Goal: Information Seeking & Learning: Learn about a topic

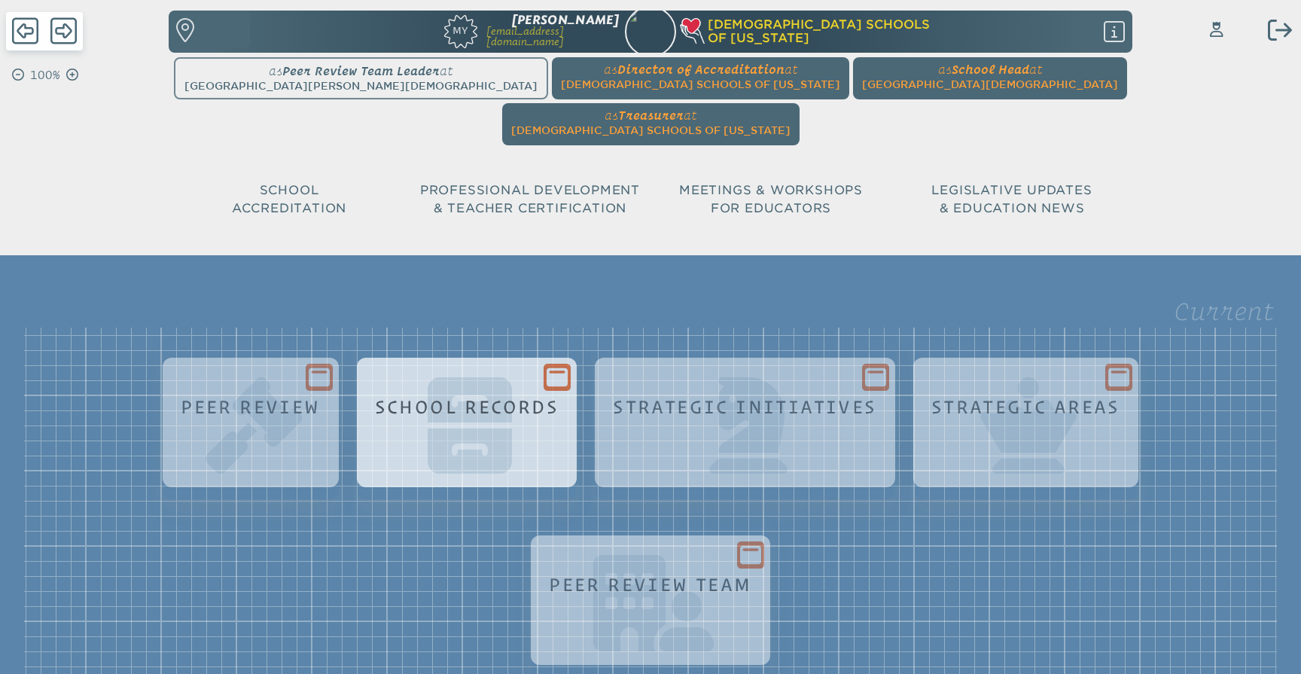
scroll to position [139, 0]
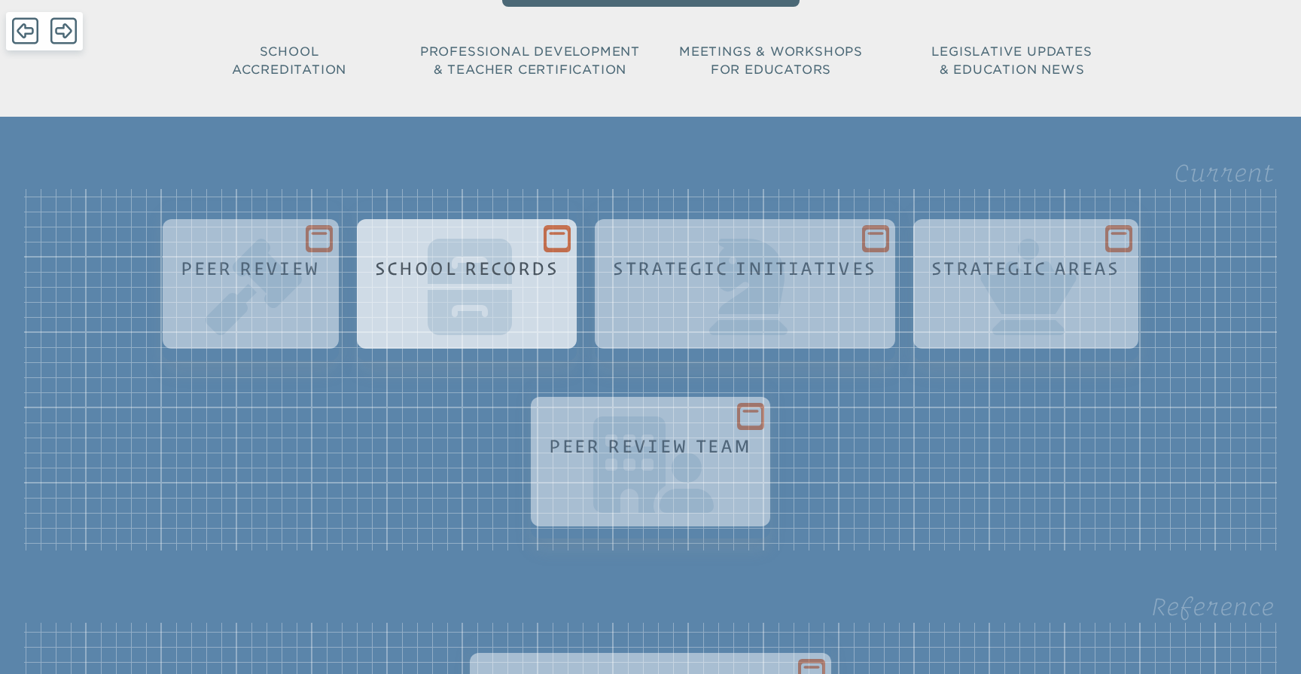
click at [544, 225] on div at bounding box center [557, 238] width 27 height 27
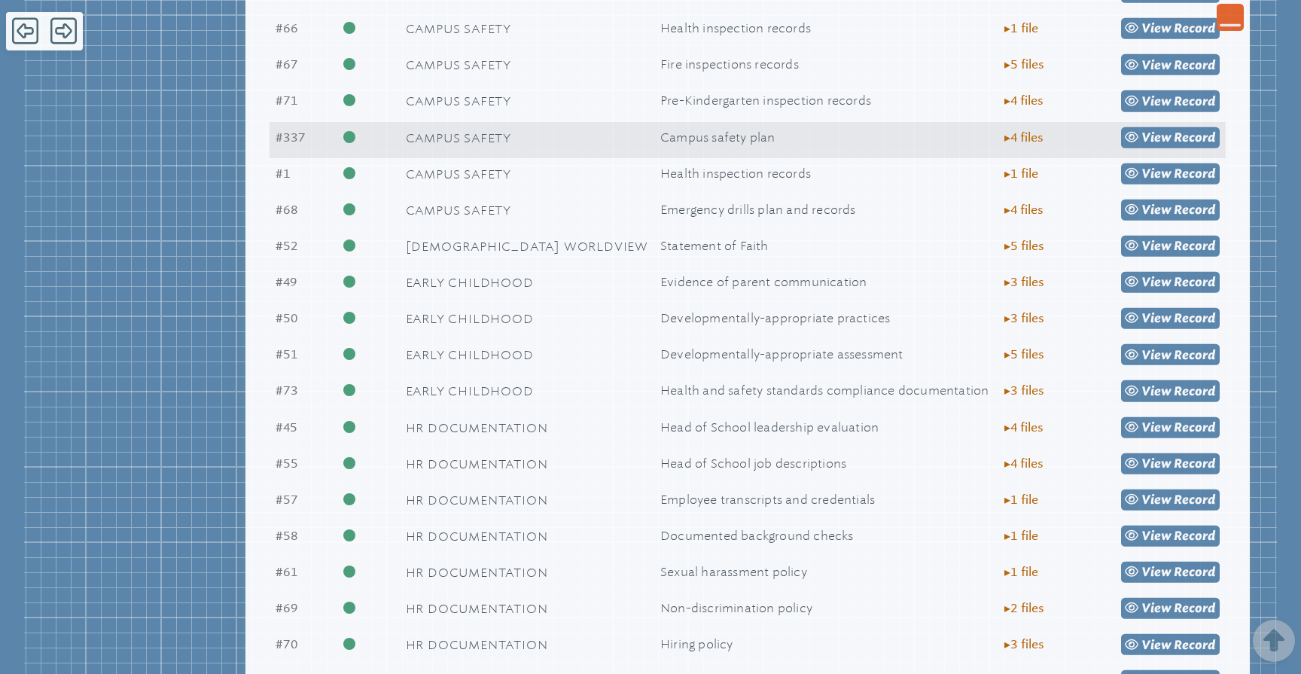
scroll to position [678, 0]
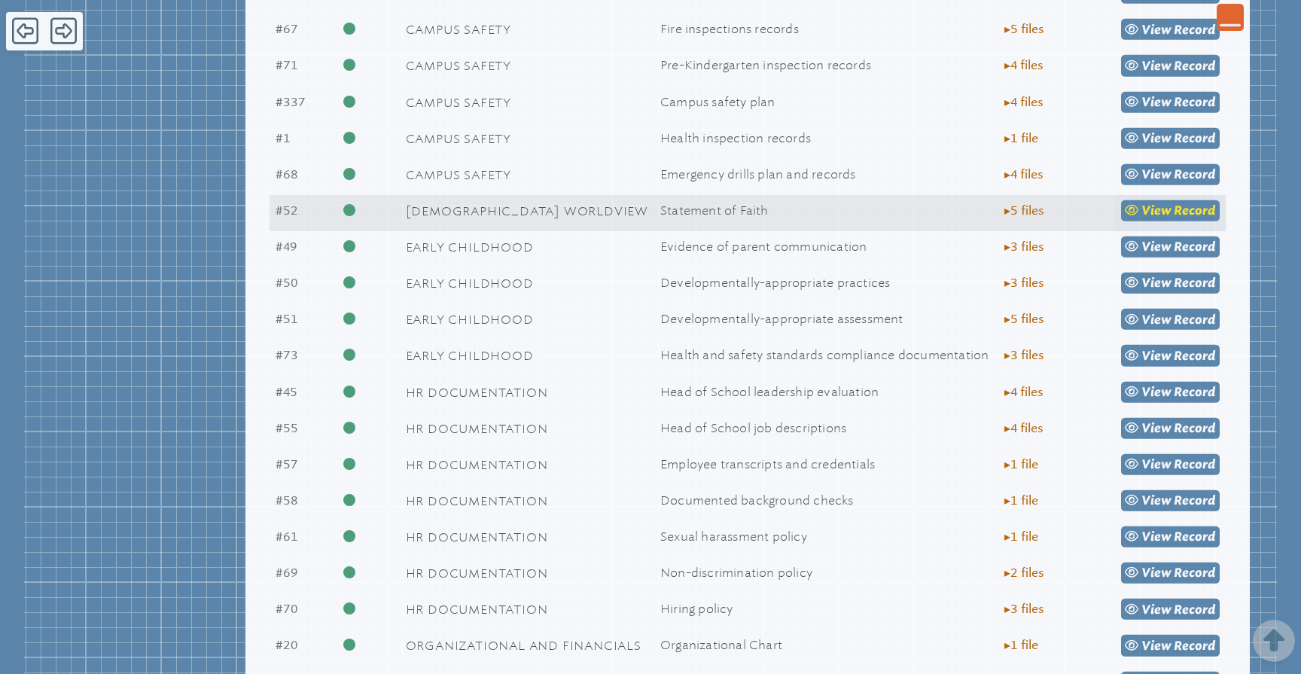
click at [1171, 218] on span "view" at bounding box center [1156, 210] width 30 height 14
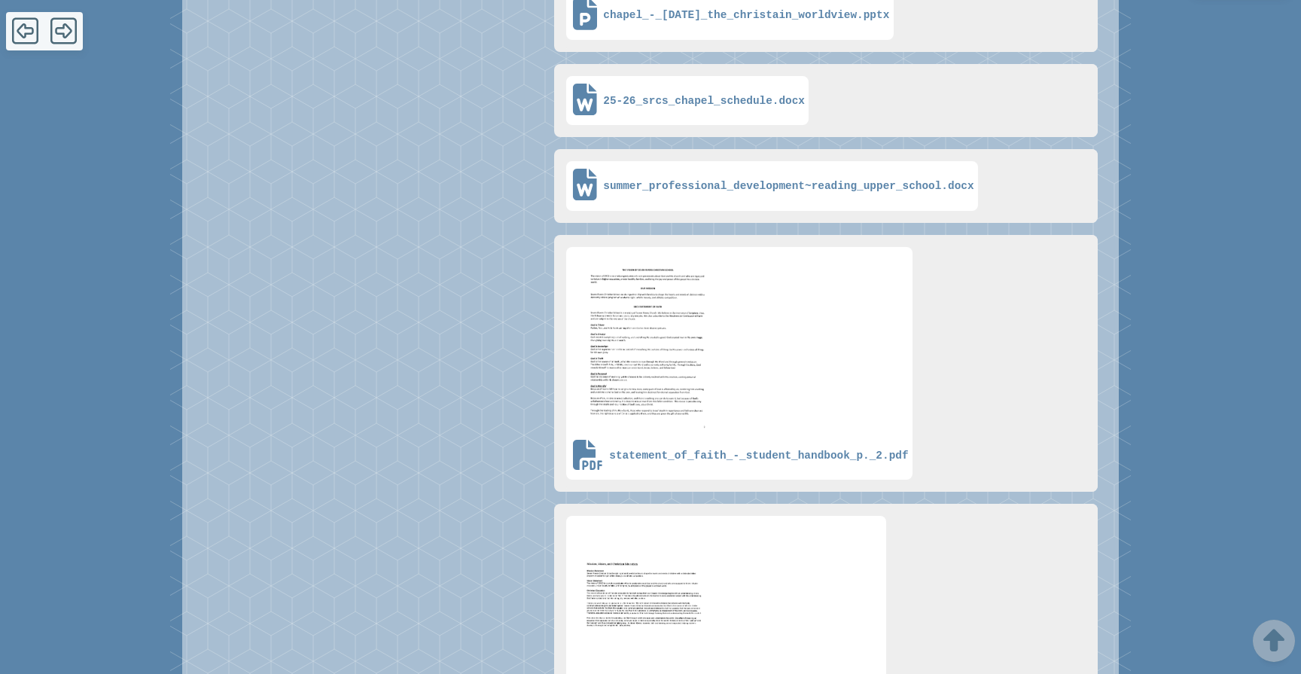
scroll to position [558, 0]
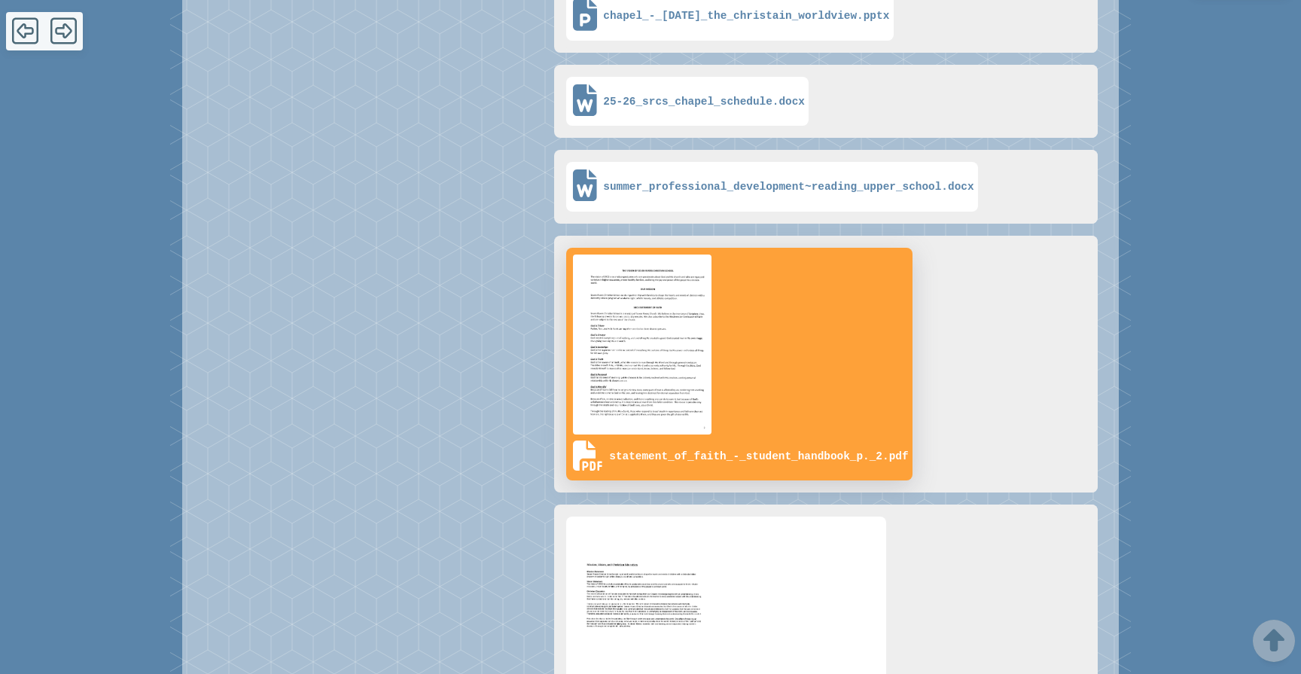
click at [672, 303] on img at bounding box center [642, 344] width 145 height 186
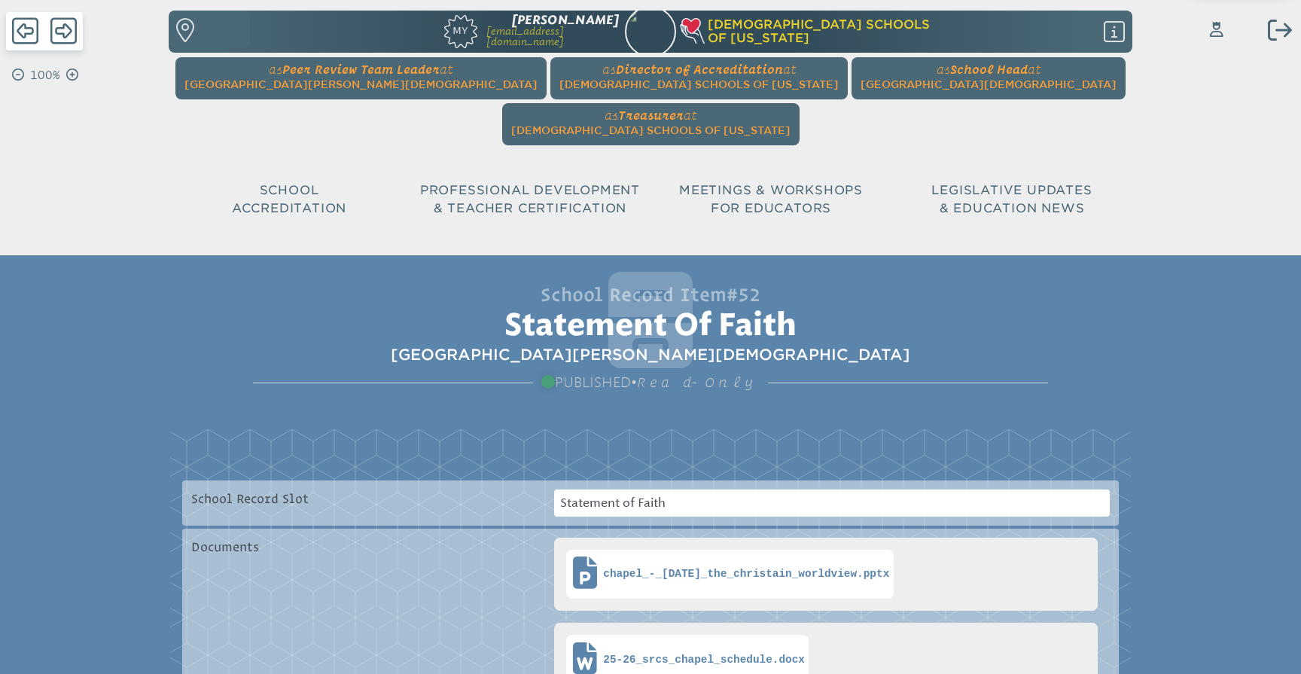
scroll to position [0, 0]
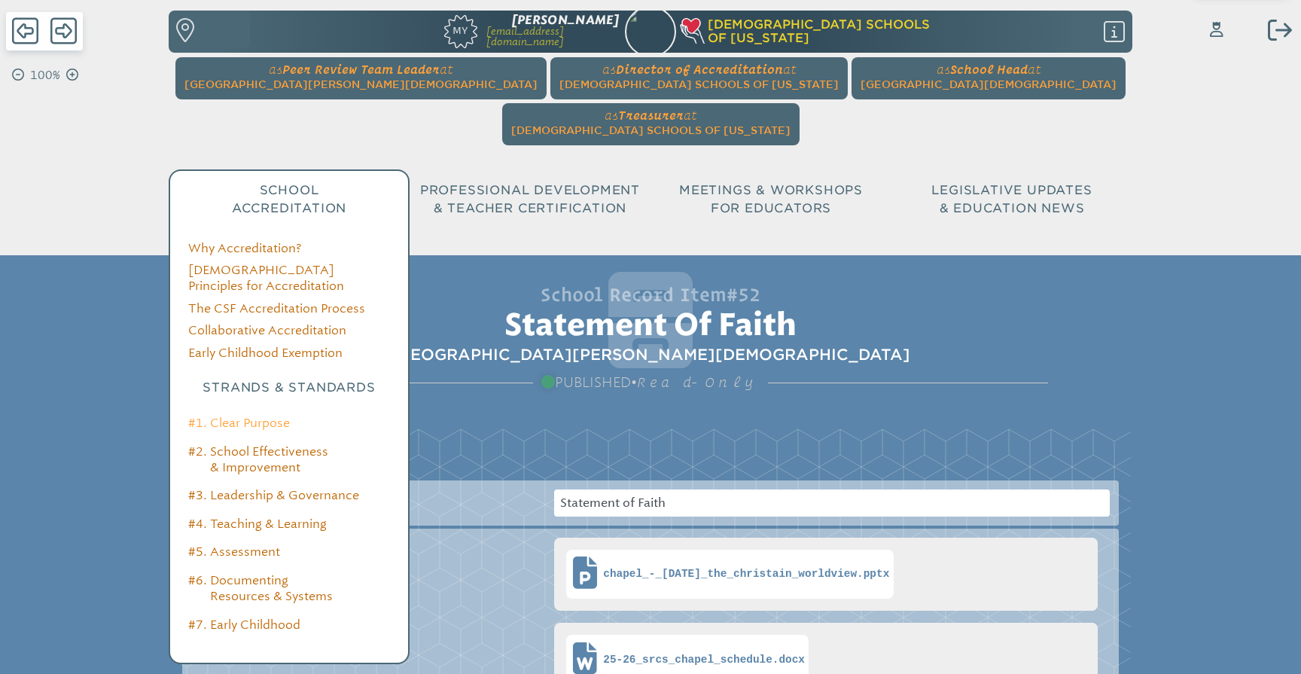
click at [250, 416] on link "#1. Clear Purpose" at bounding box center [239, 423] width 102 height 14
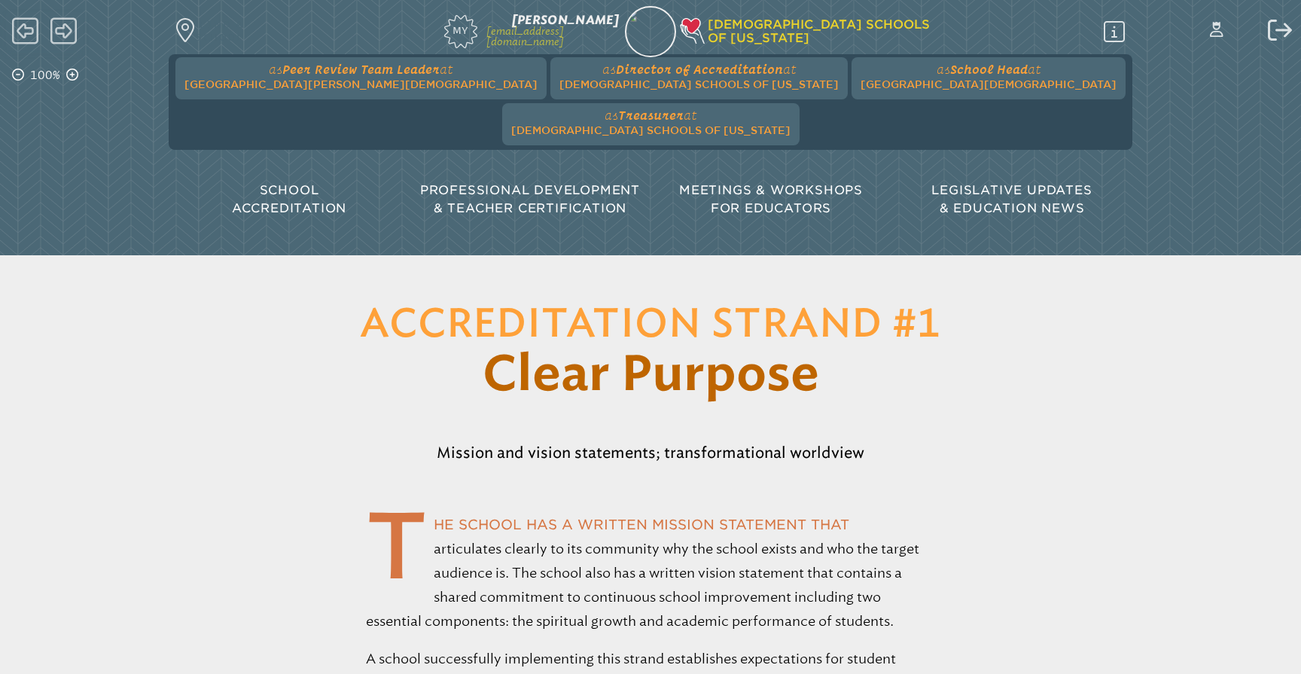
click at [78, 291] on header "Accreditation Strand #1 Clear Purpose Mission and vision statements; transforma…" at bounding box center [650, 359] width 1301 height 209
click at [28, 37] on icon at bounding box center [25, 31] width 26 height 30
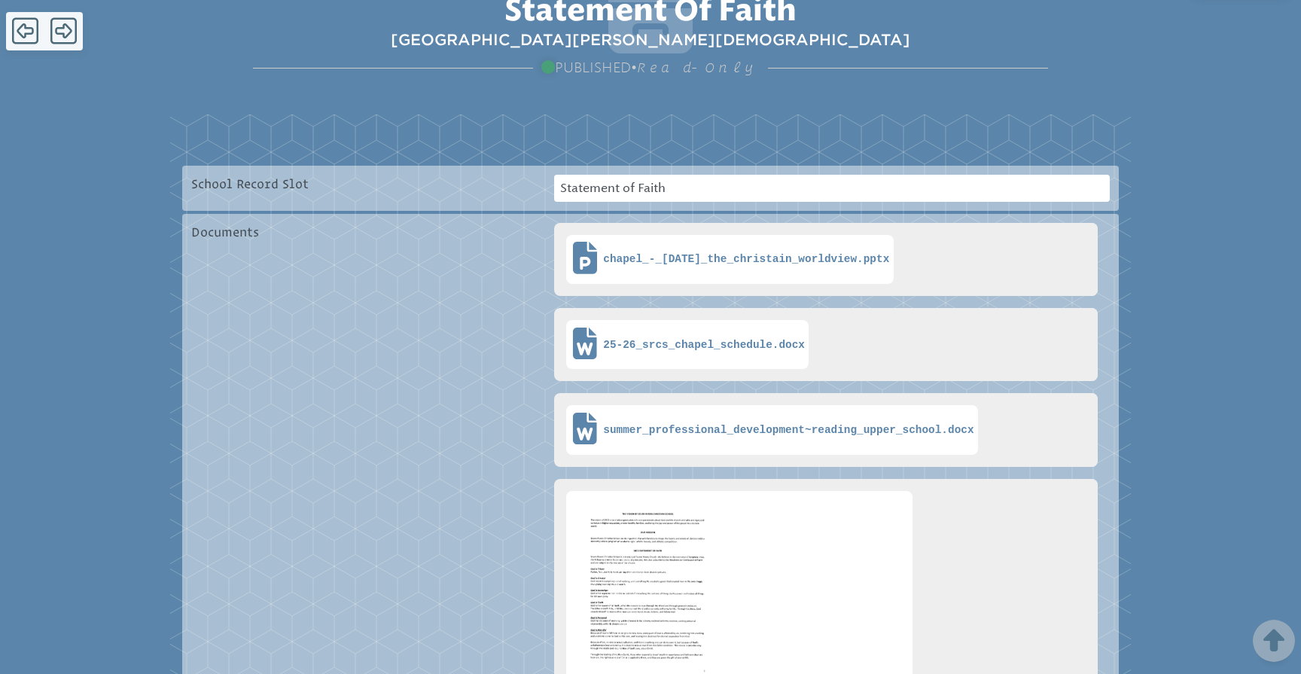
scroll to position [327, 0]
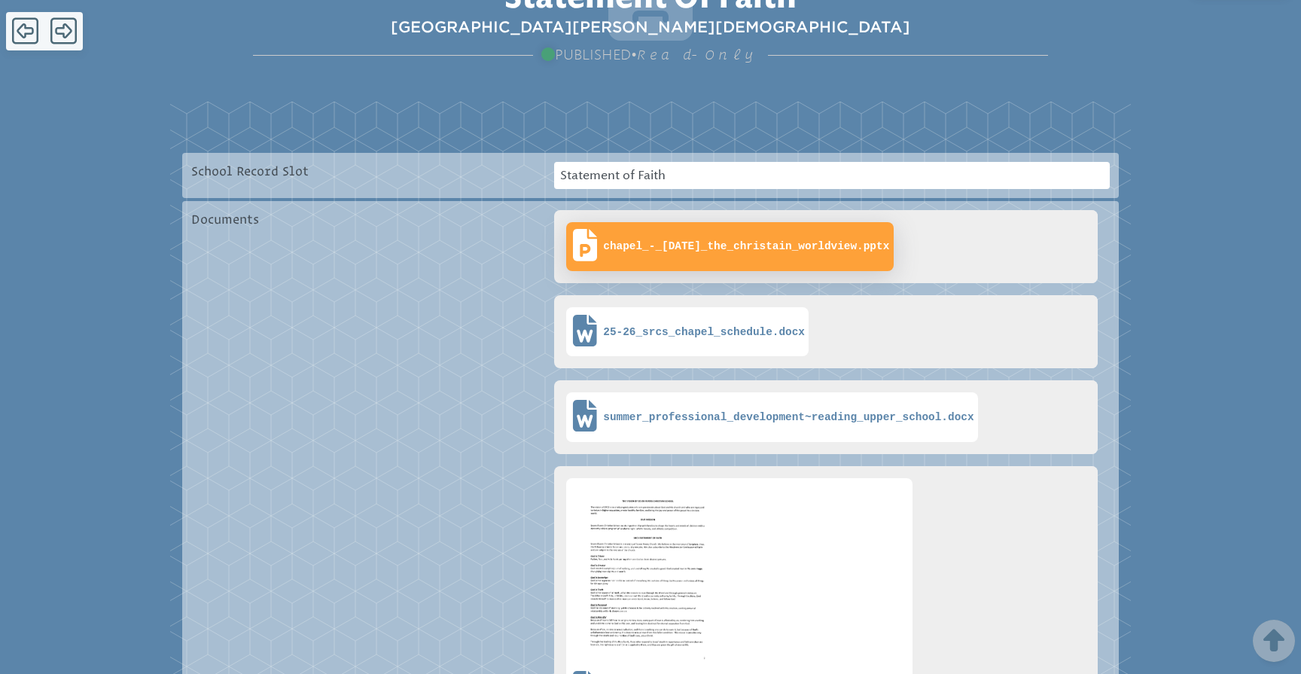
click at [772, 240] on span "chapel_-_8-27-25_the_christain_worldview.pptx" at bounding box center [746, 246] width 286 height 13
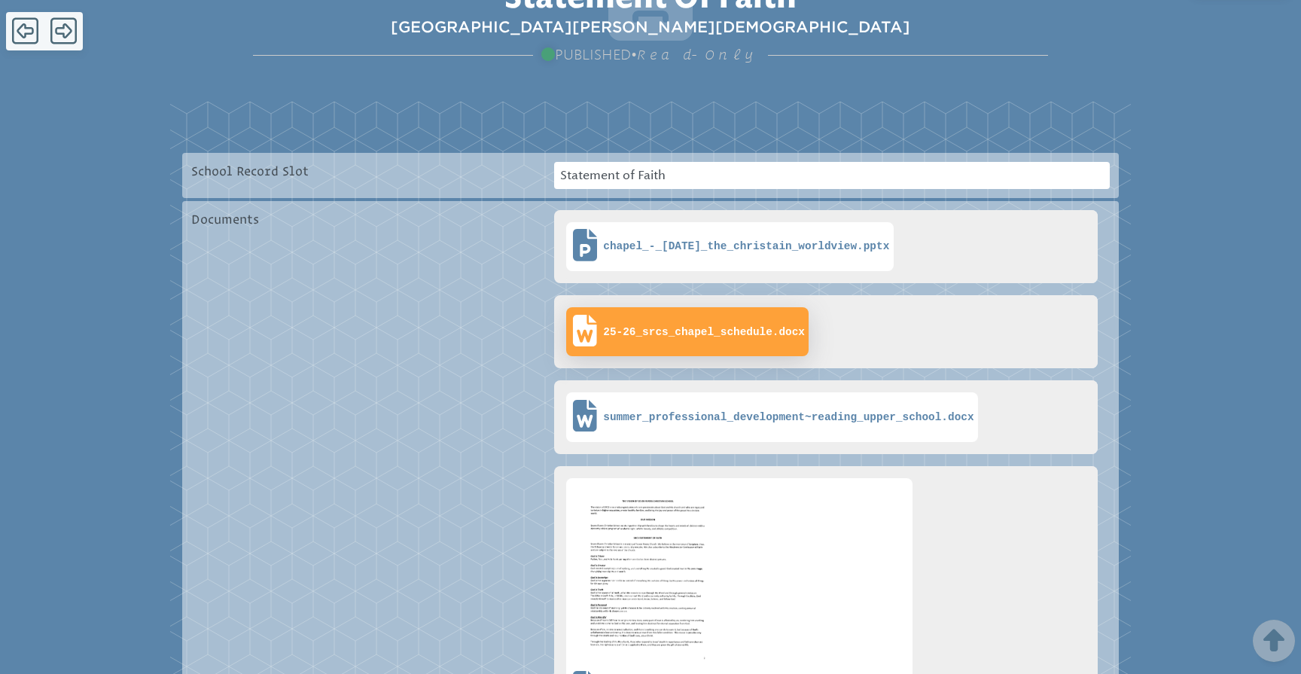
click at [708, 326] on span "25-26_srcs_chapel_schedule.docx" at bounding box center [704, 332] width 202 height 13
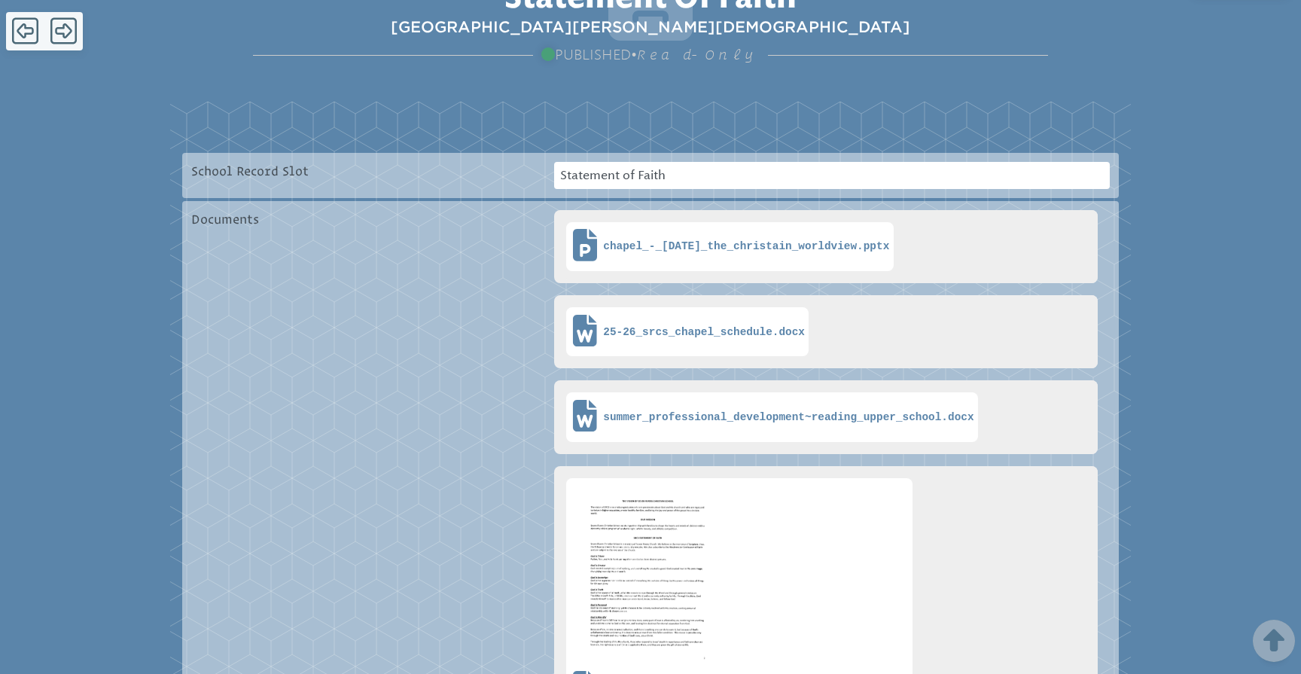
click at [830, 400] on div "summer_professional_development~reading_upper_school.docx" at bounding box center [831, 416] width 531 height 73
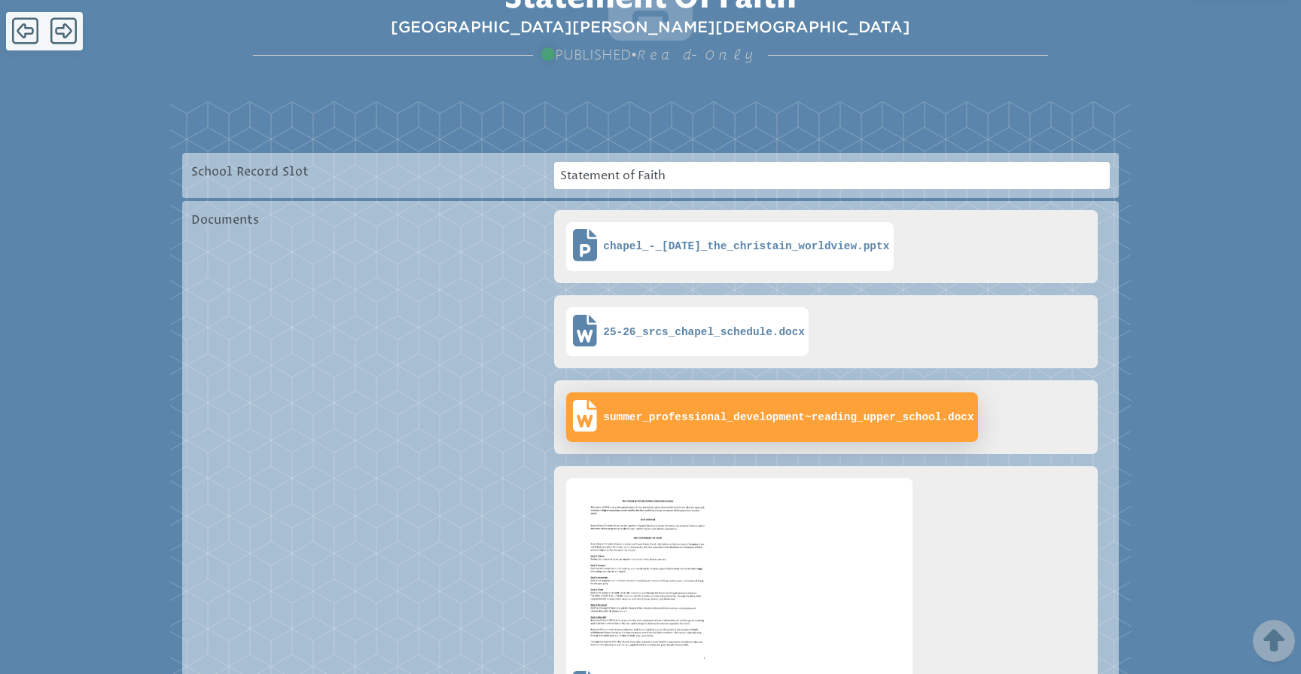
click at [791, 411] on span "summer_professional_development~reading_upper_school.docx" at bounding box center [788, 417] width 370 height 13
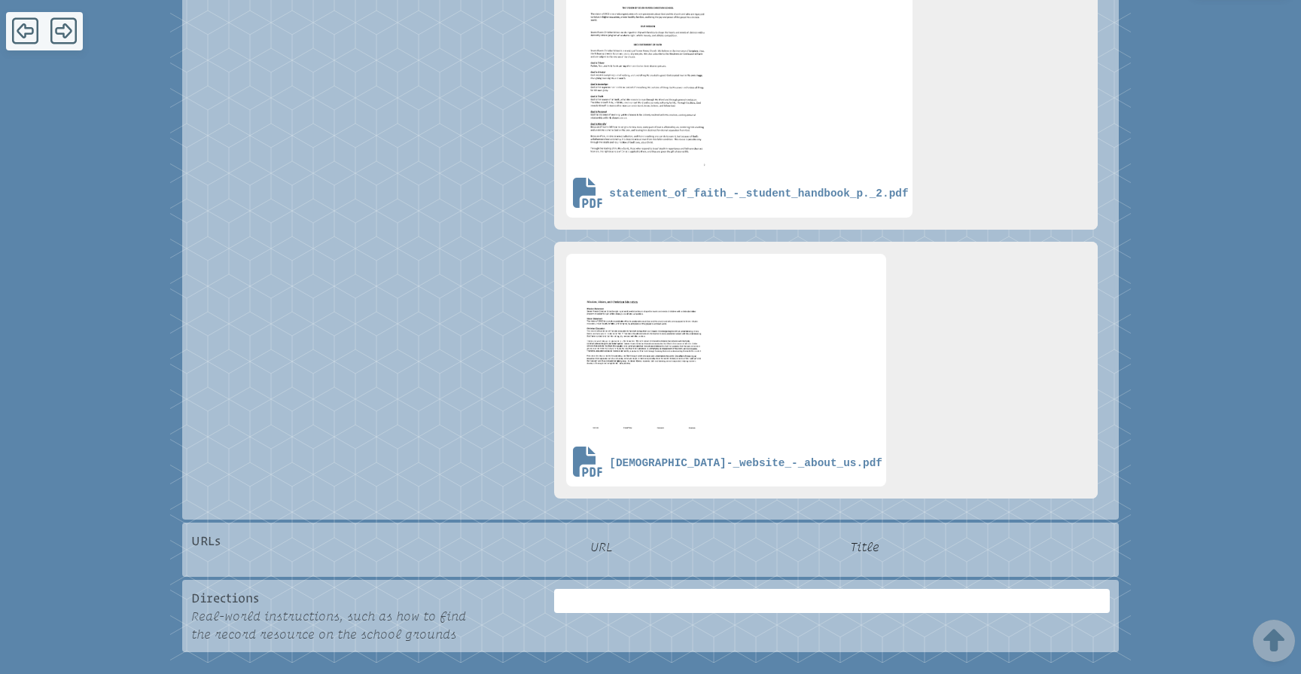
scroll to position [821, 0]
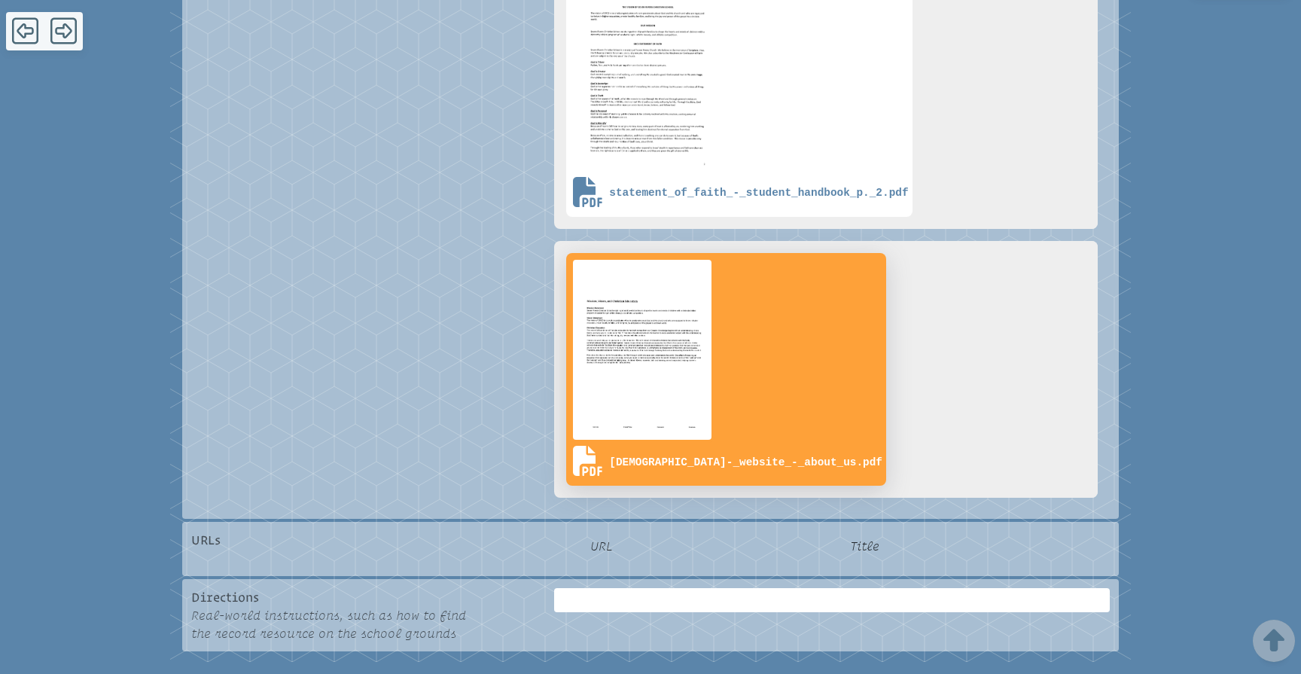
click at [662, 285] on img at bounding box center [642, 350] width 145 height 186
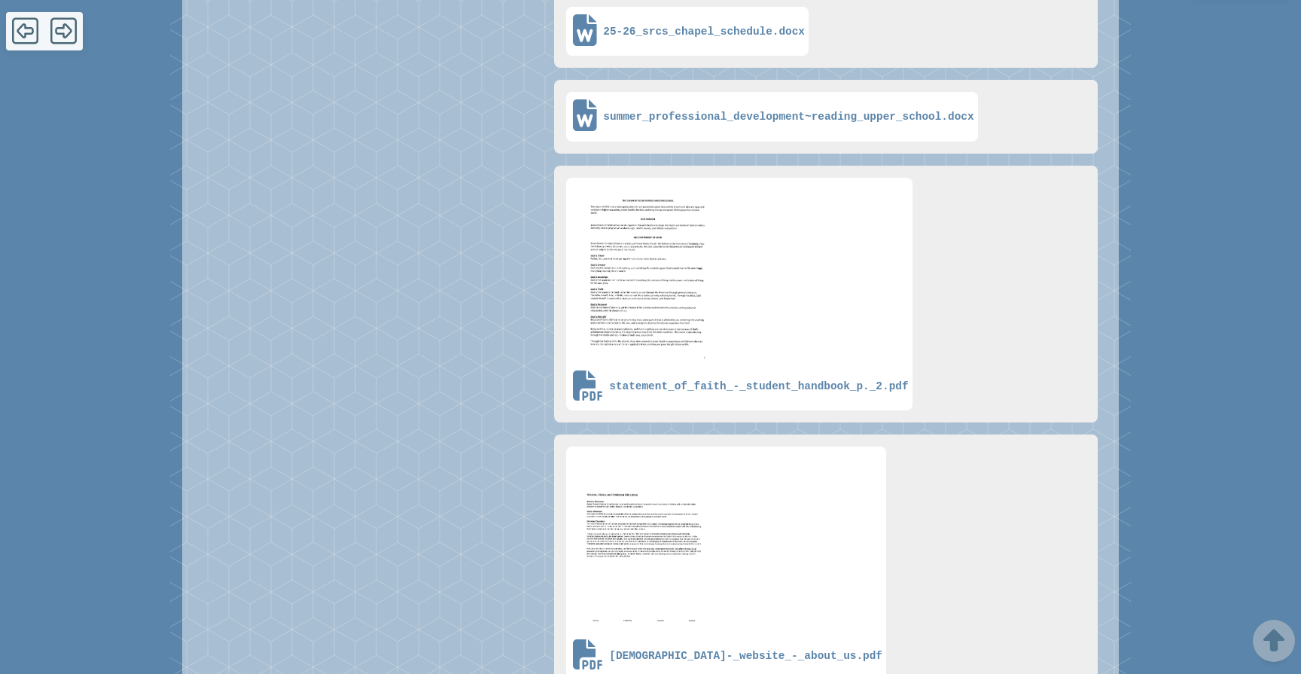
scroll to position [626, 0]
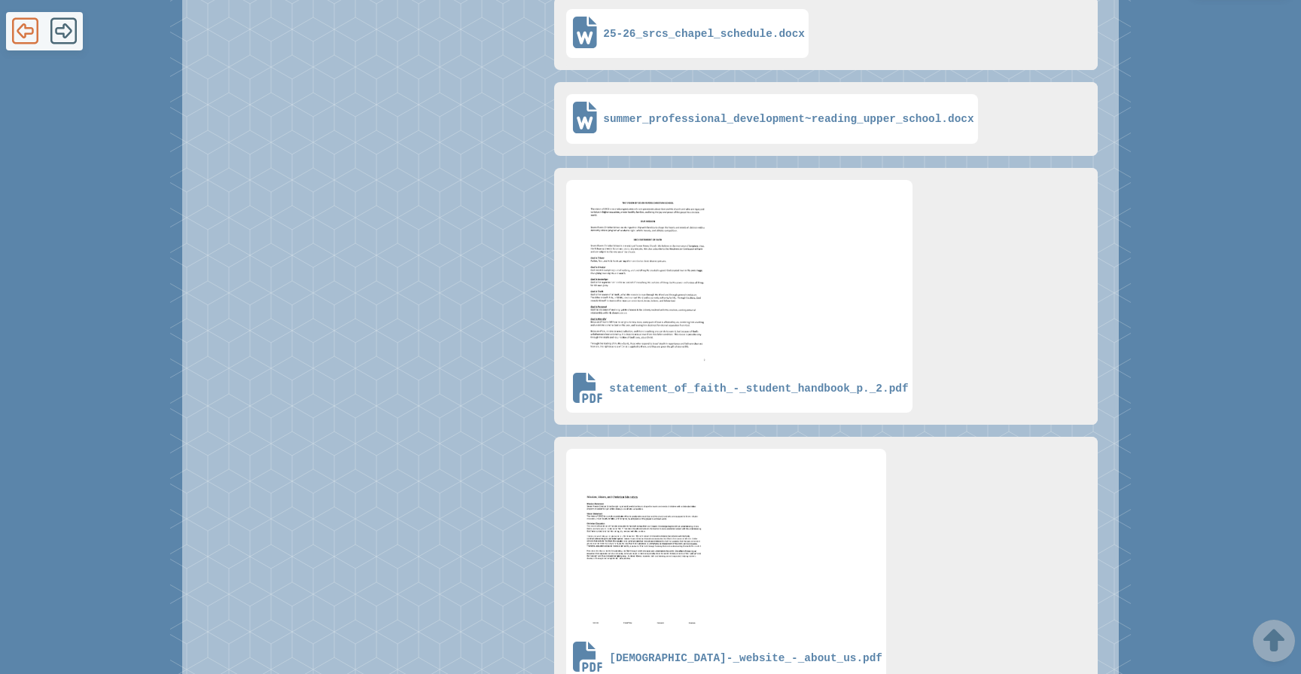
click at [24, 18] on icon at bounding box center [25, 31] width 26 height 26
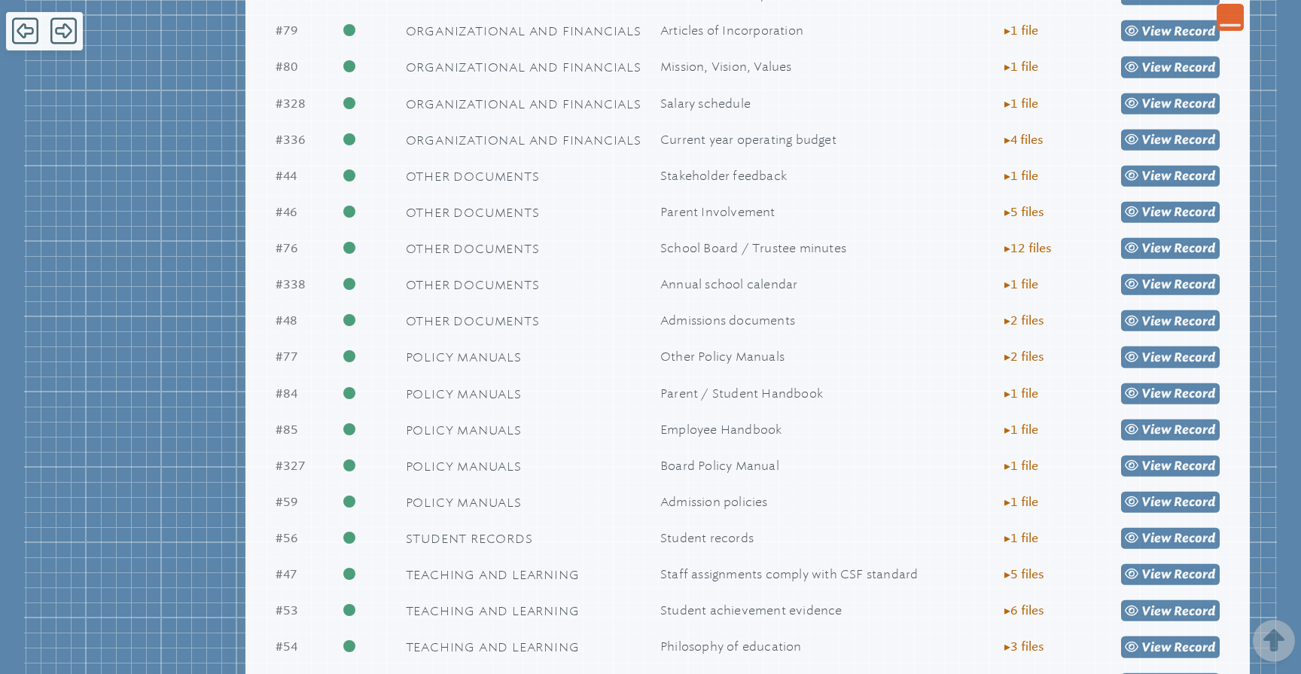
scroll to position [1562, 0]
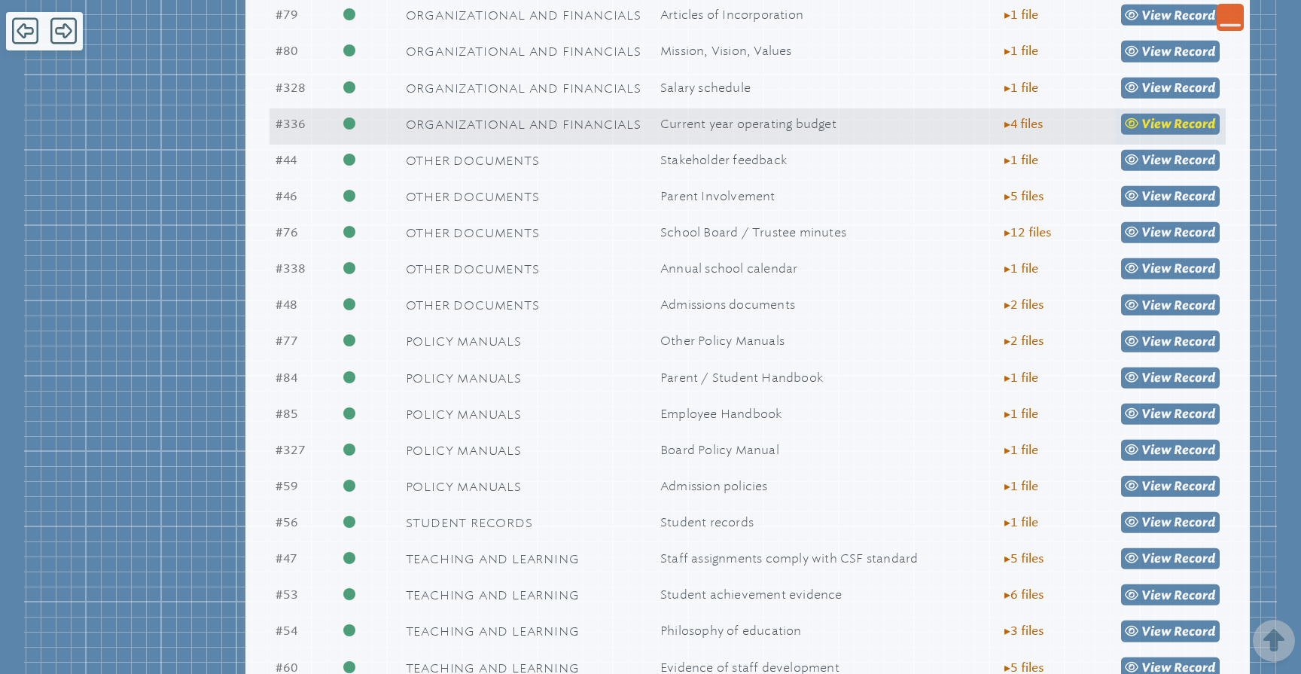
click at [1183, 131] on span "Record" at bounding box center [1194, 124] width 41 height 14
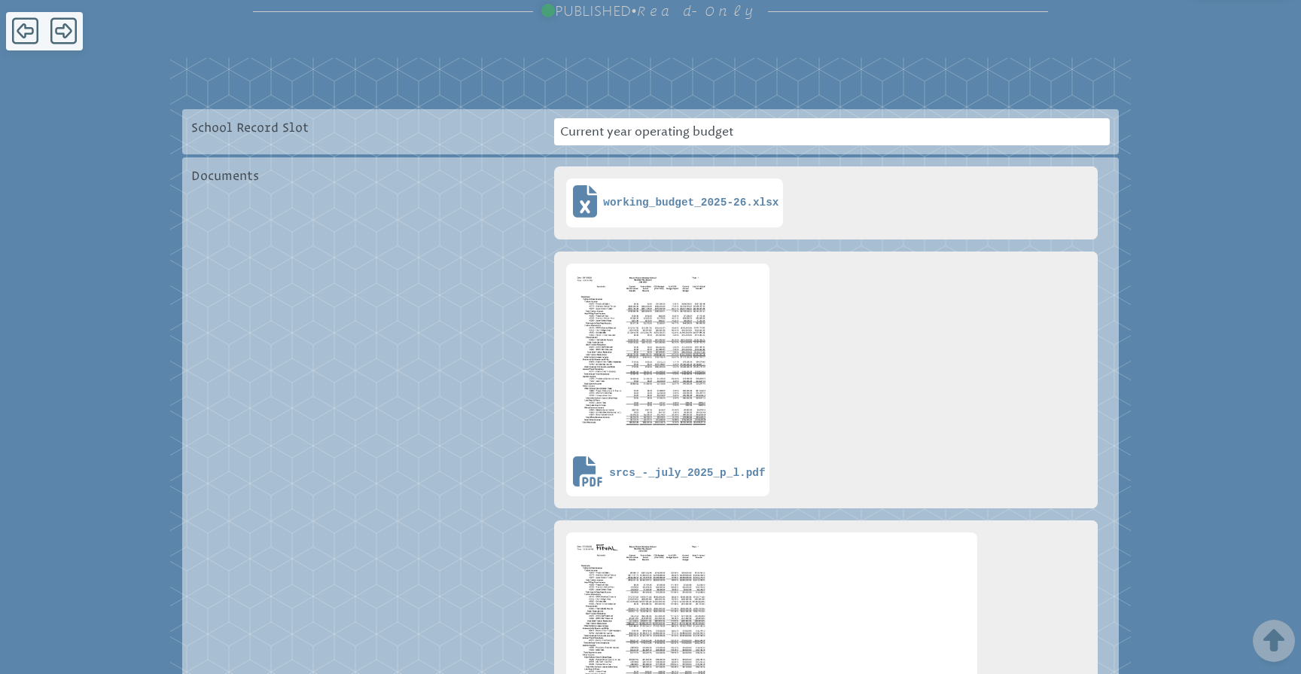
scroll to position [375, 0]
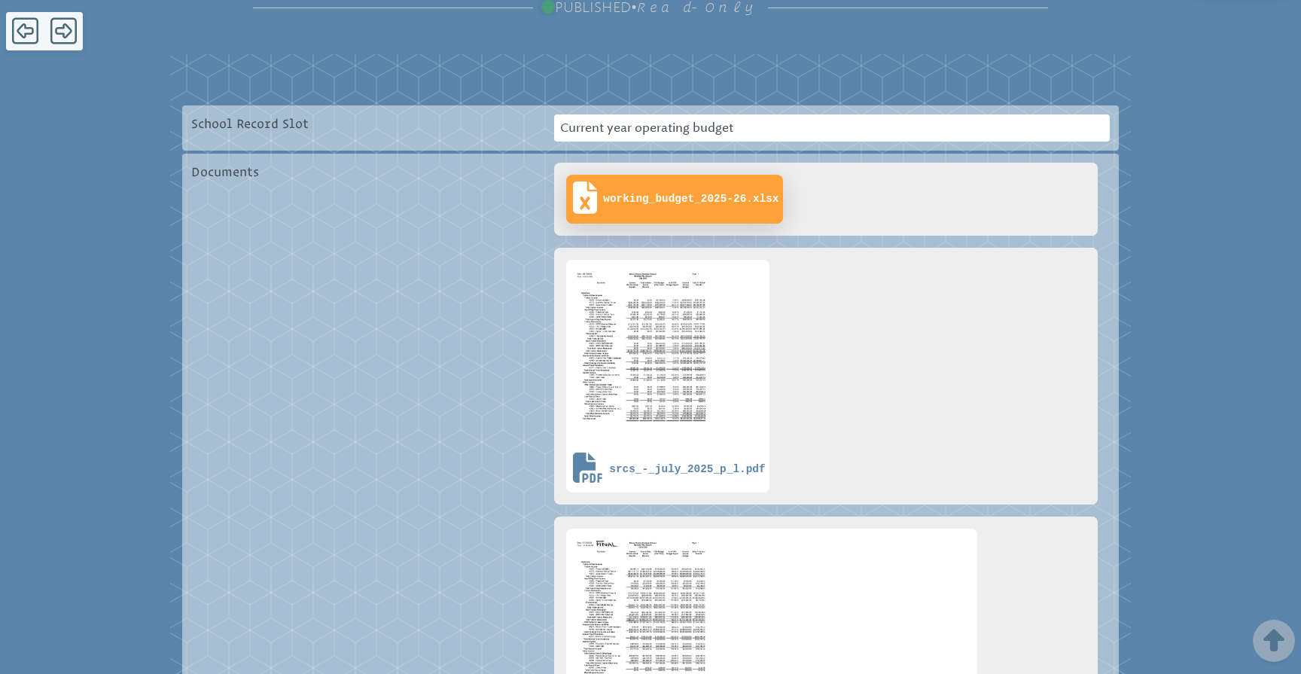
click at [695, 193] on span "working_budget_2025-26.xlsx" at bounding box center [690, 199] width 175 height 13
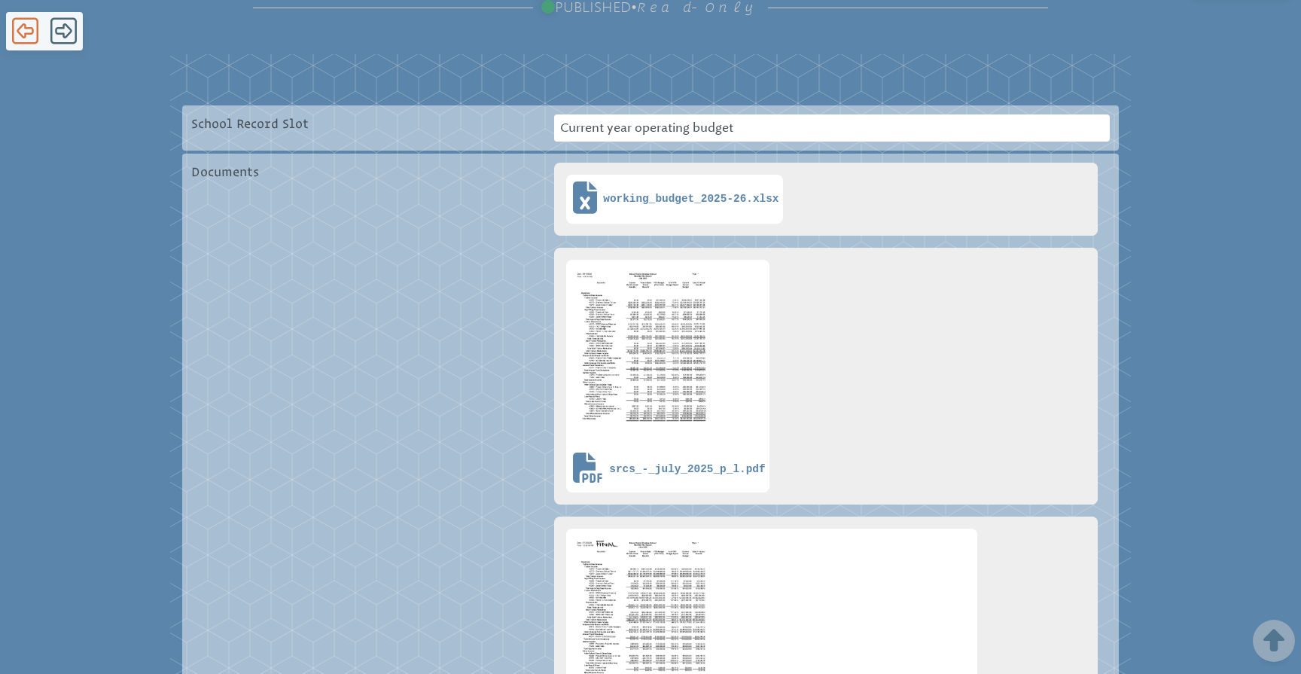
click at [23, 30] on icon at bounding box center [25, 31] width 26 height 30
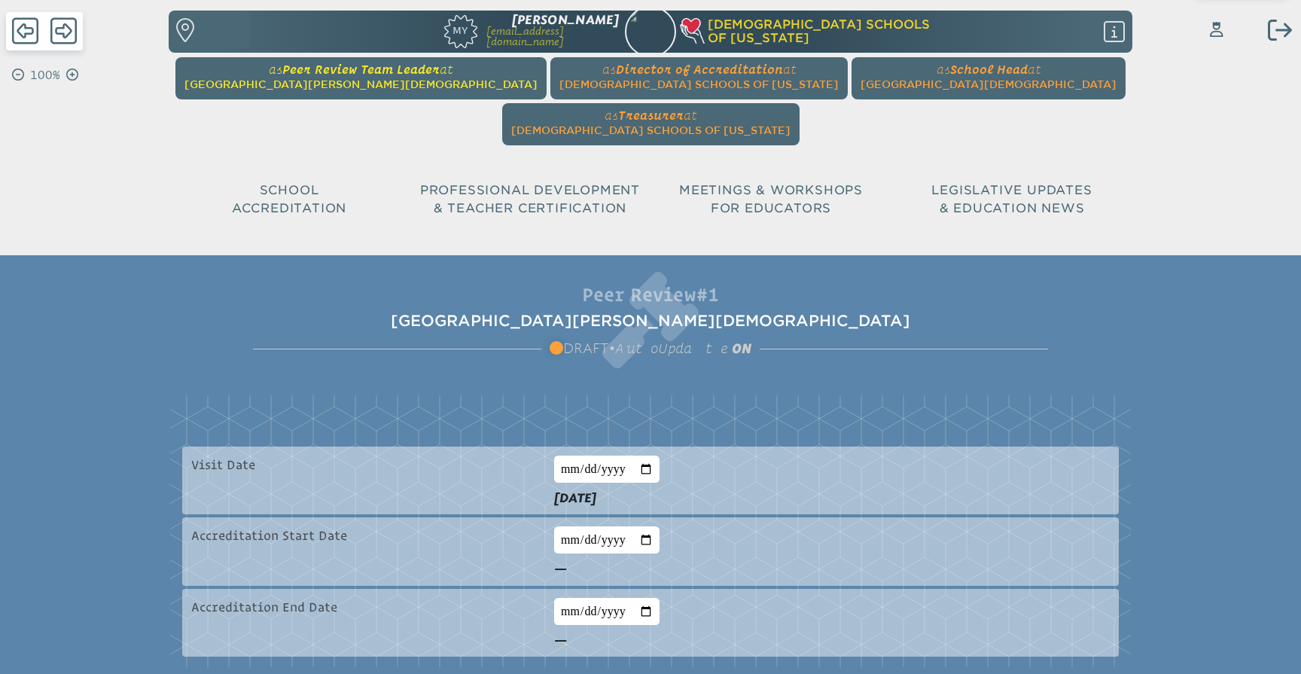
click at [333, 74] on span "Peer Review Team Leader" at bounding box center [360, 69] width 157 height 14
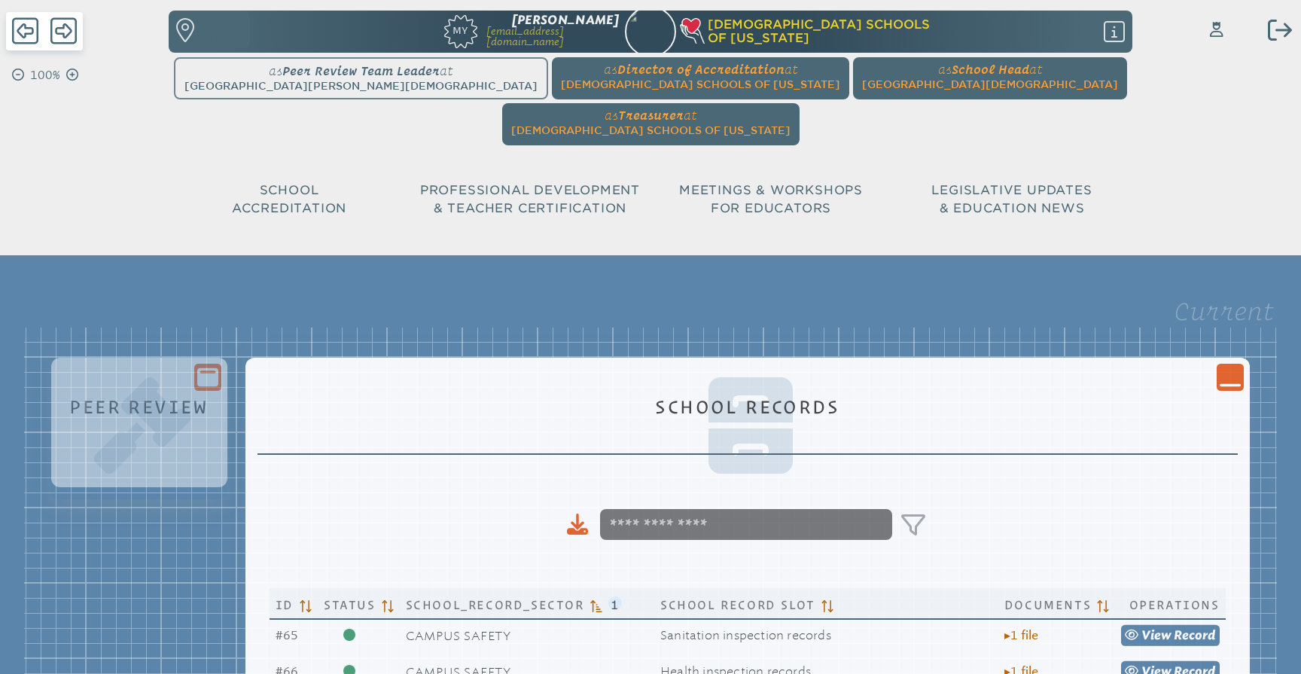
click at [1232, 383] on icon at bounding box center [1229, 384] width 21 height 3
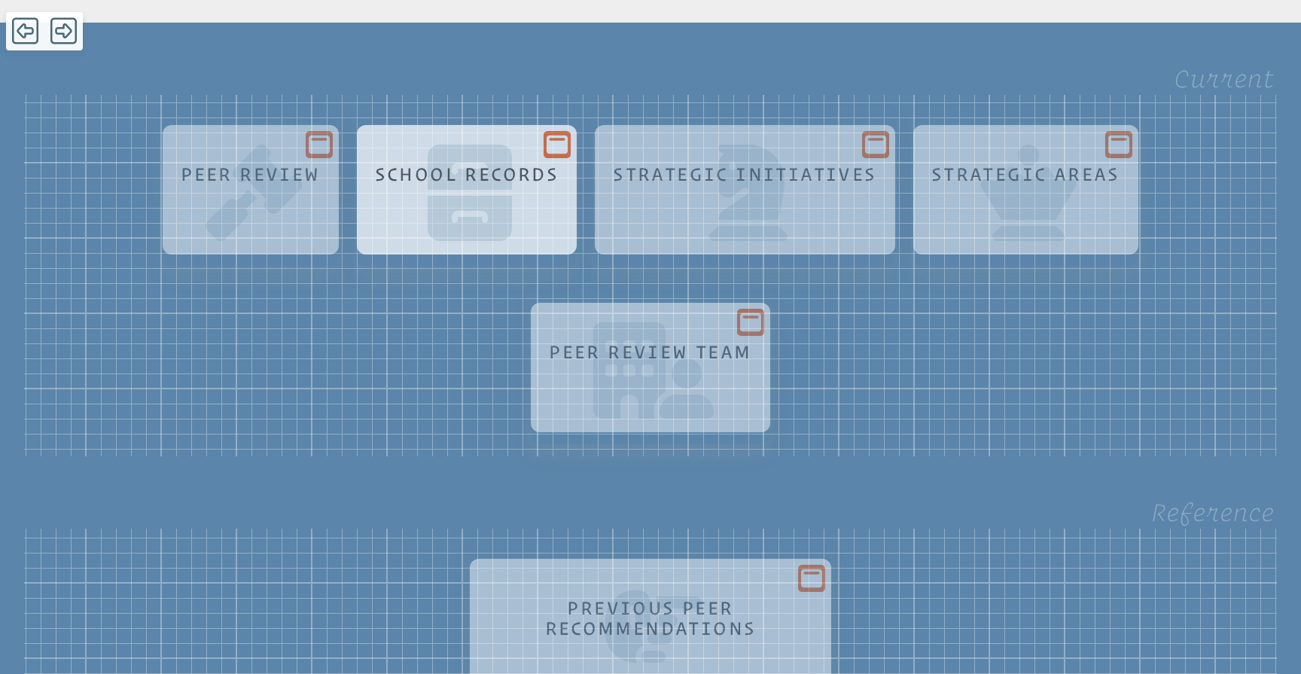
scroll to position [270, 0]
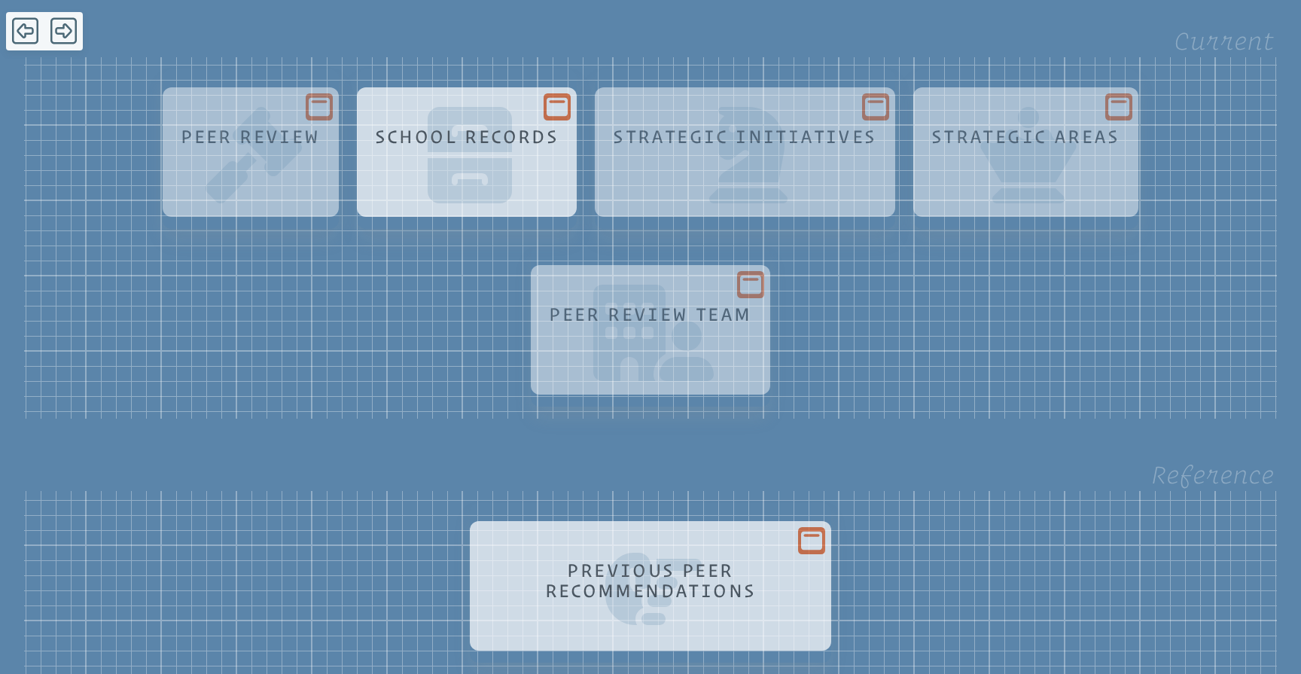
click at [812, 531] on icon at bounding box center [811, 540] width 21 height 19
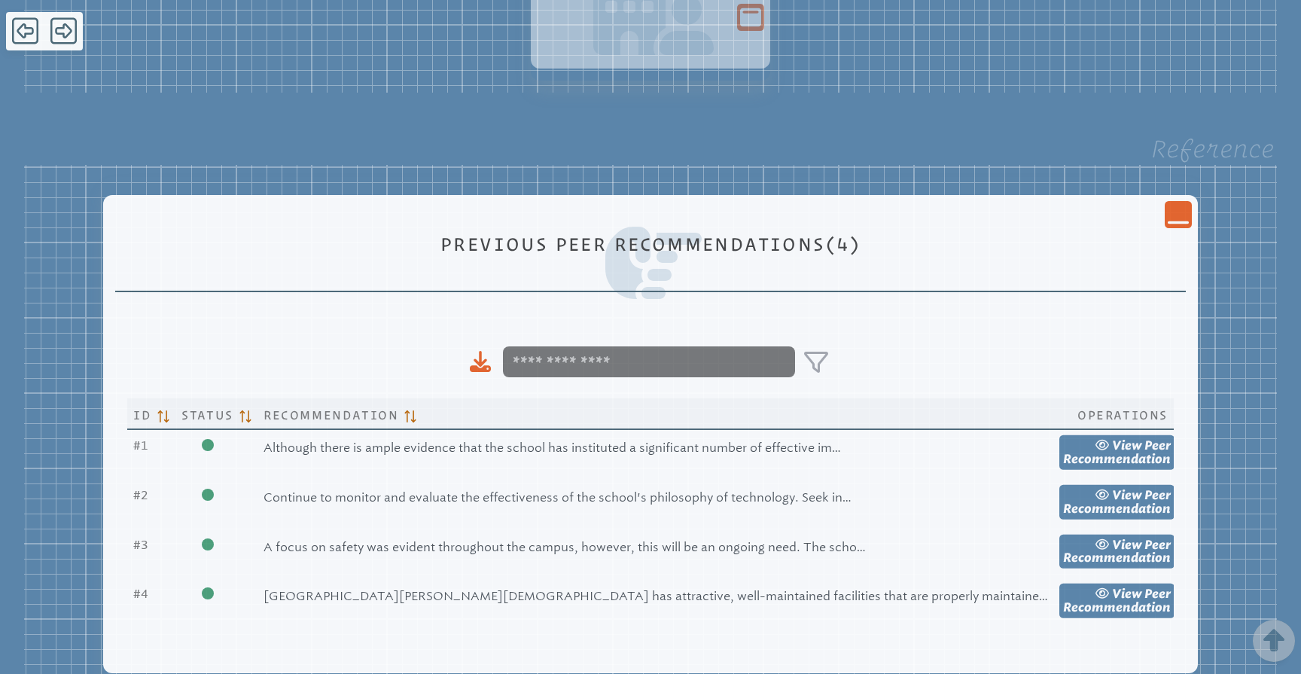
scroll to position [597, 0]
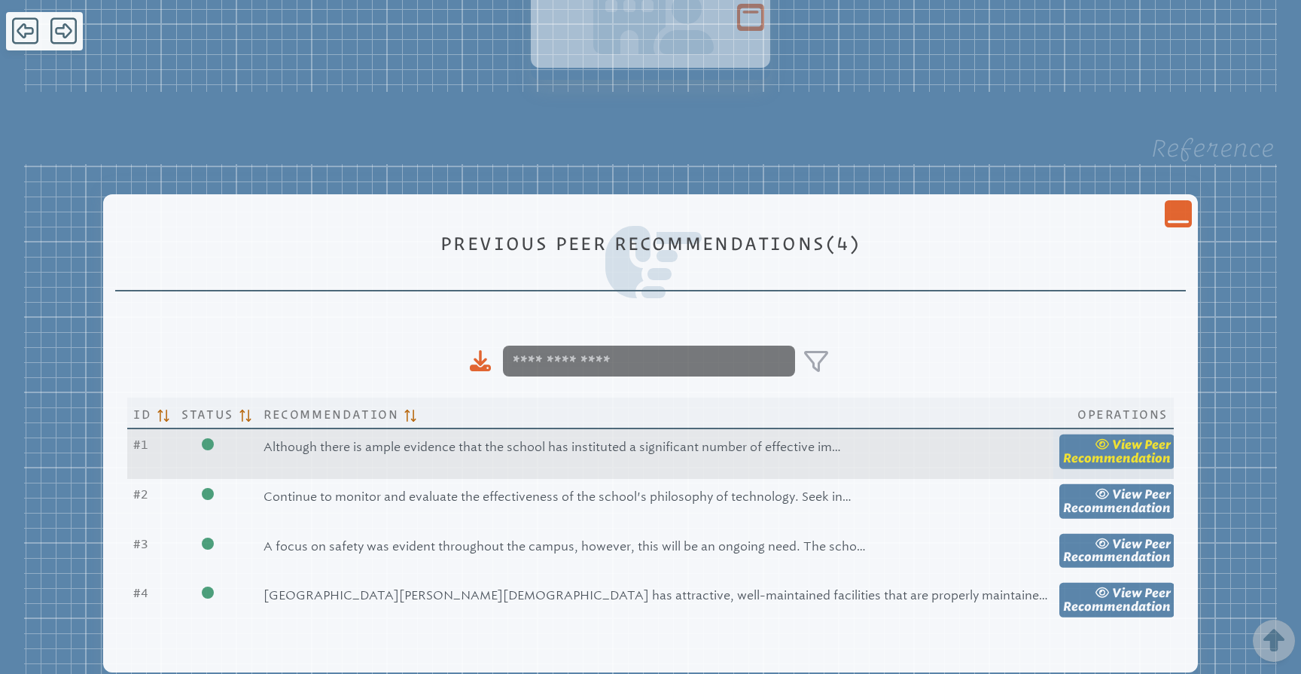
click at [1063, 437] on span "Peer Recommendation" at bounding box center [1117, 451] width 108 height 28
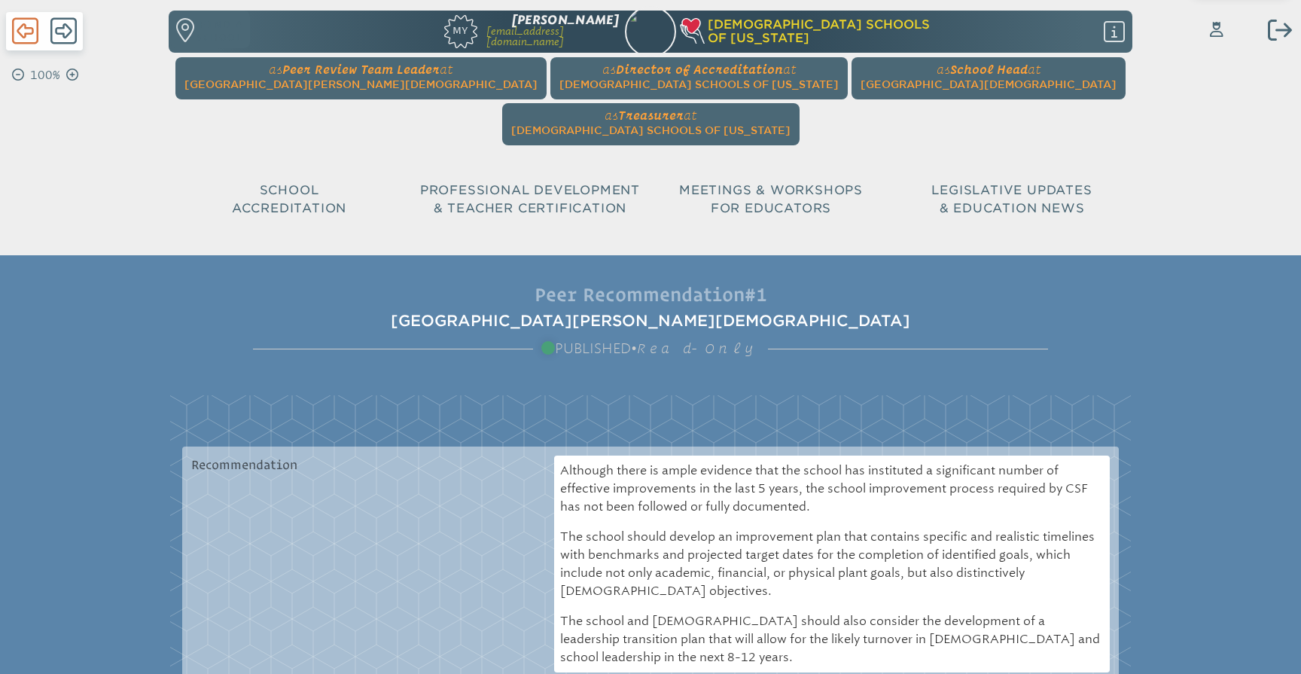
click at [29, 31] on icon at bounding box center [25, 31] width 26 height 30
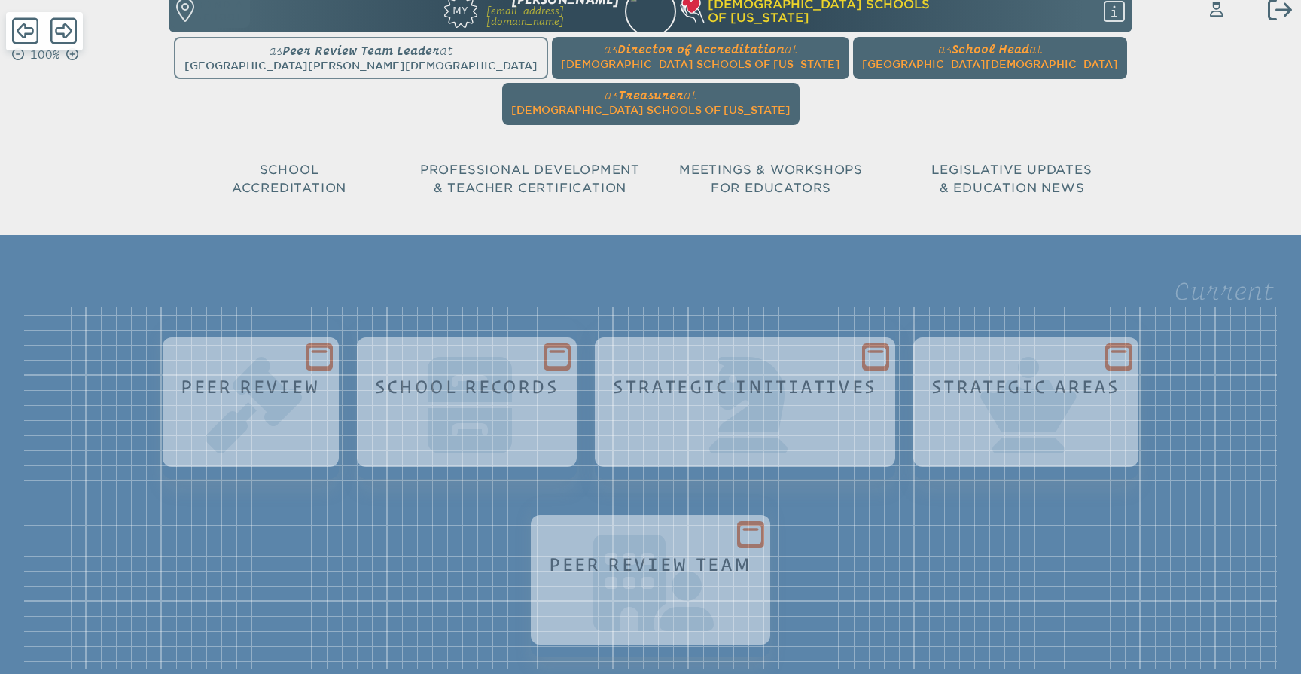
scroll to position [19, 0]
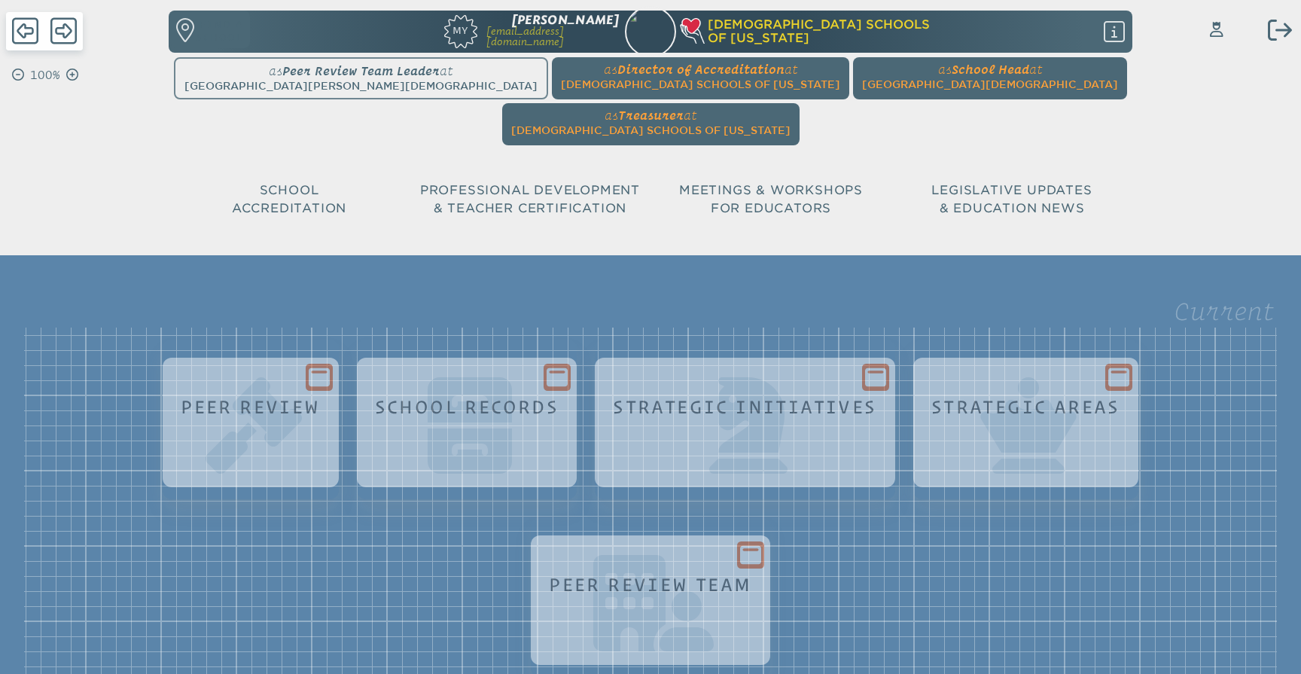
scroll to position [0, 0]
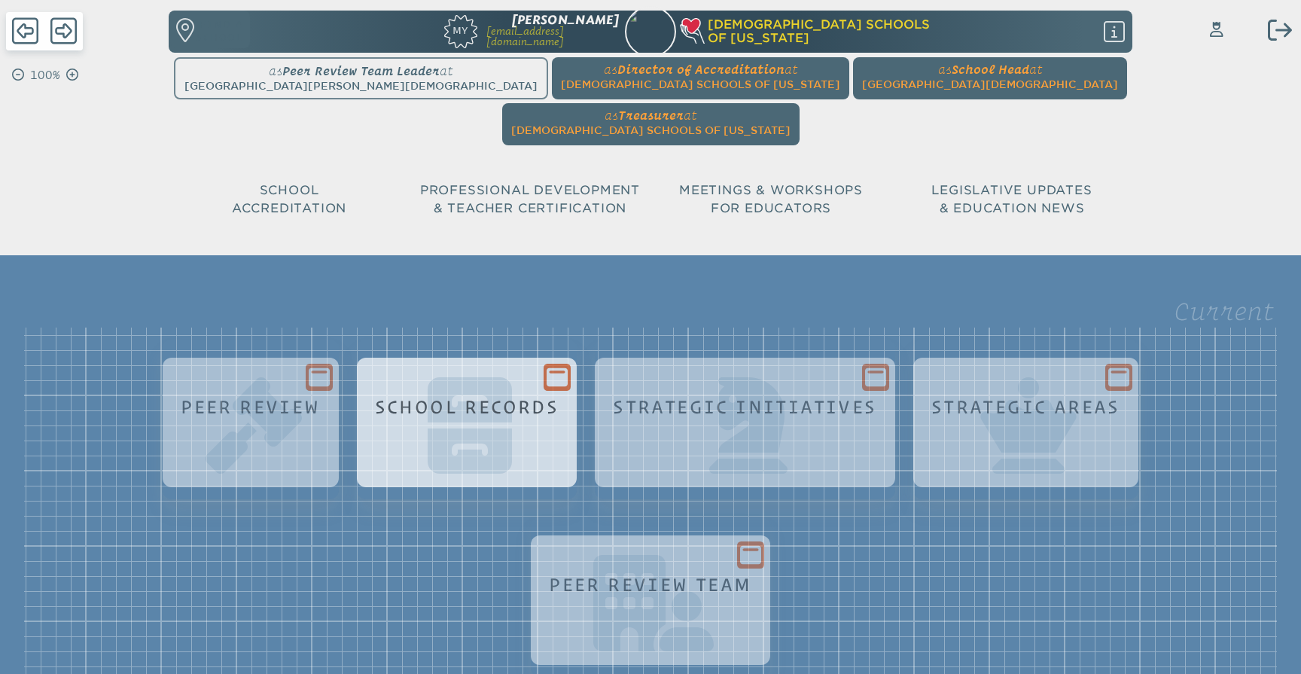
click at [547, 367] on icon at bounding box center [557, 376] width 21 height 19
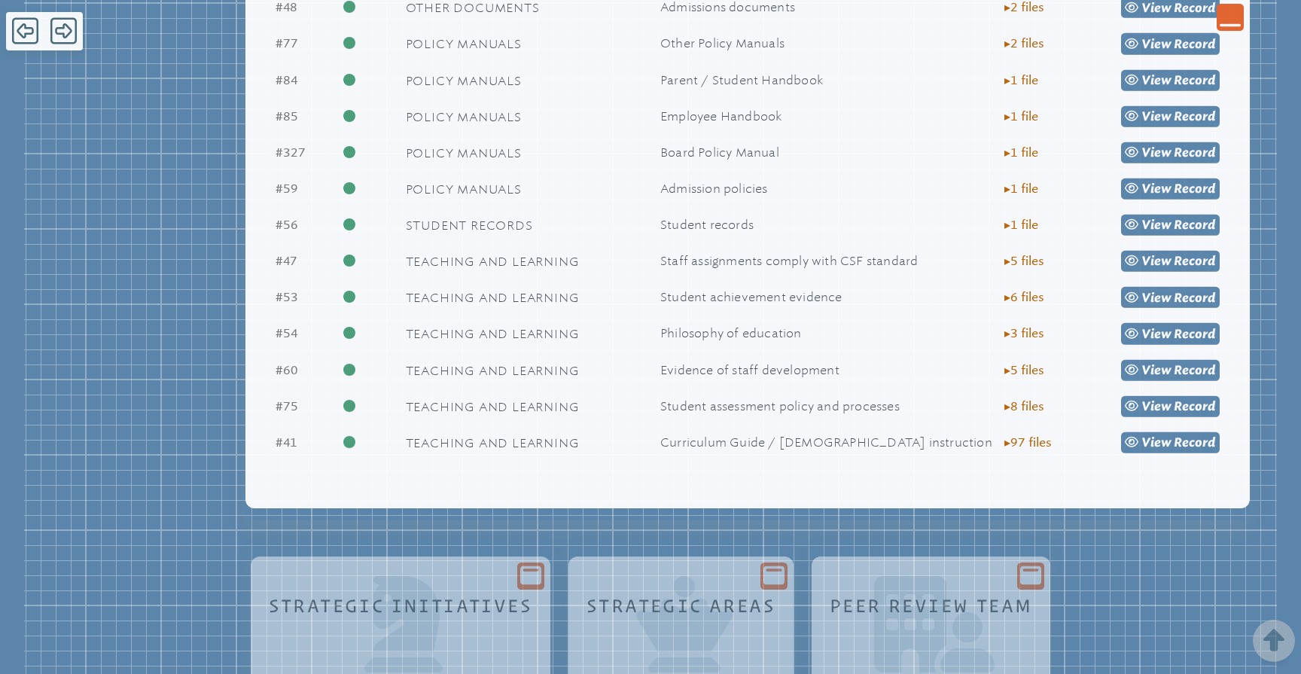
scroll to position [1865, 0]
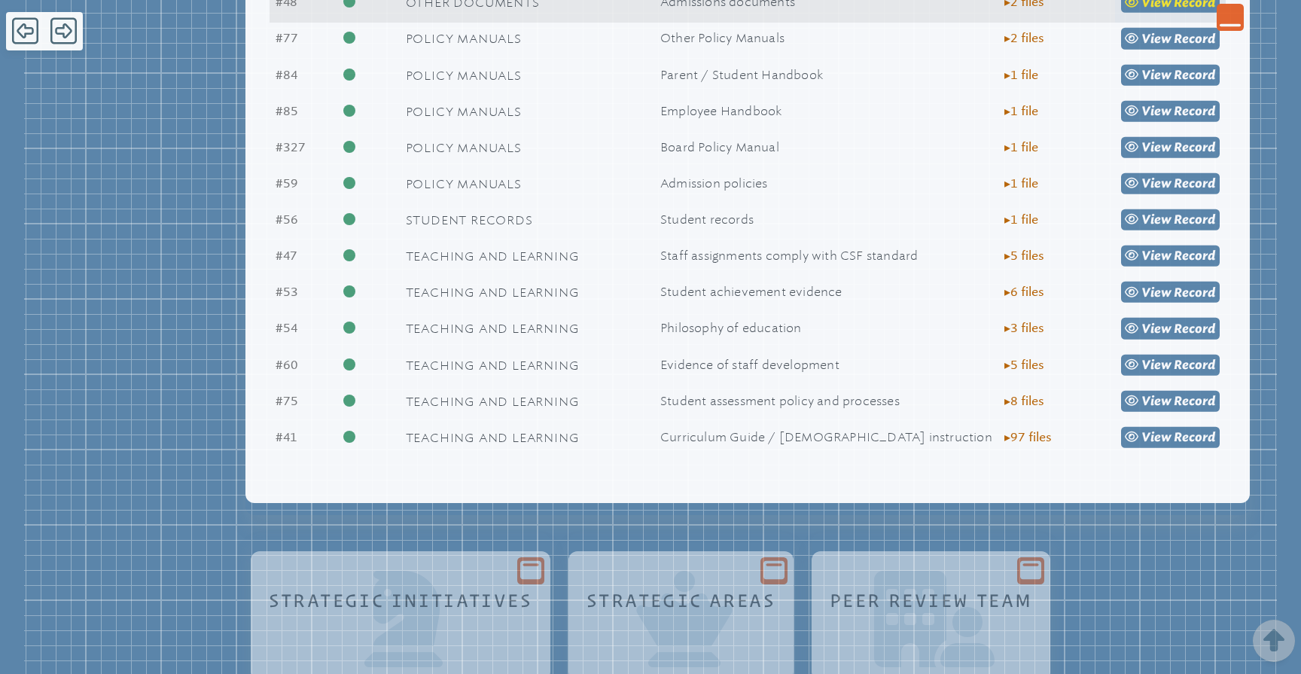
click at [1192, 9] on span "Record" at bounding box center [1194, 2] width 41 height 14
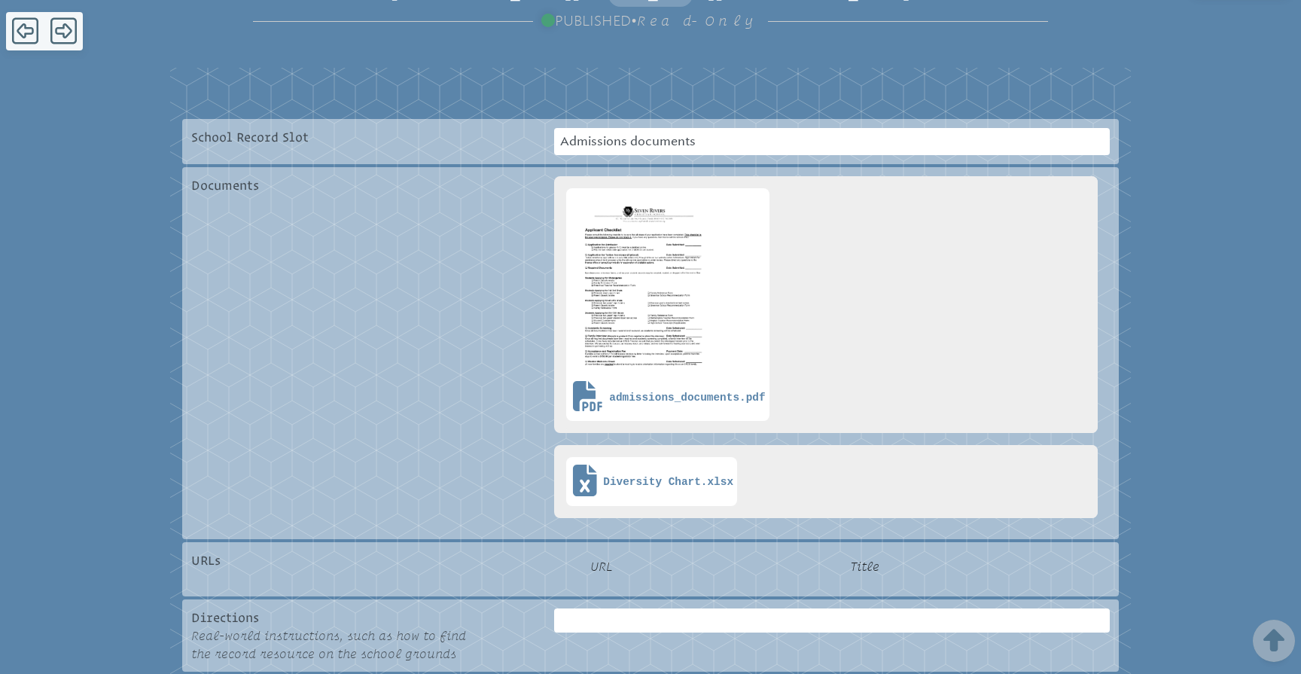
scroll to position [362, 0]
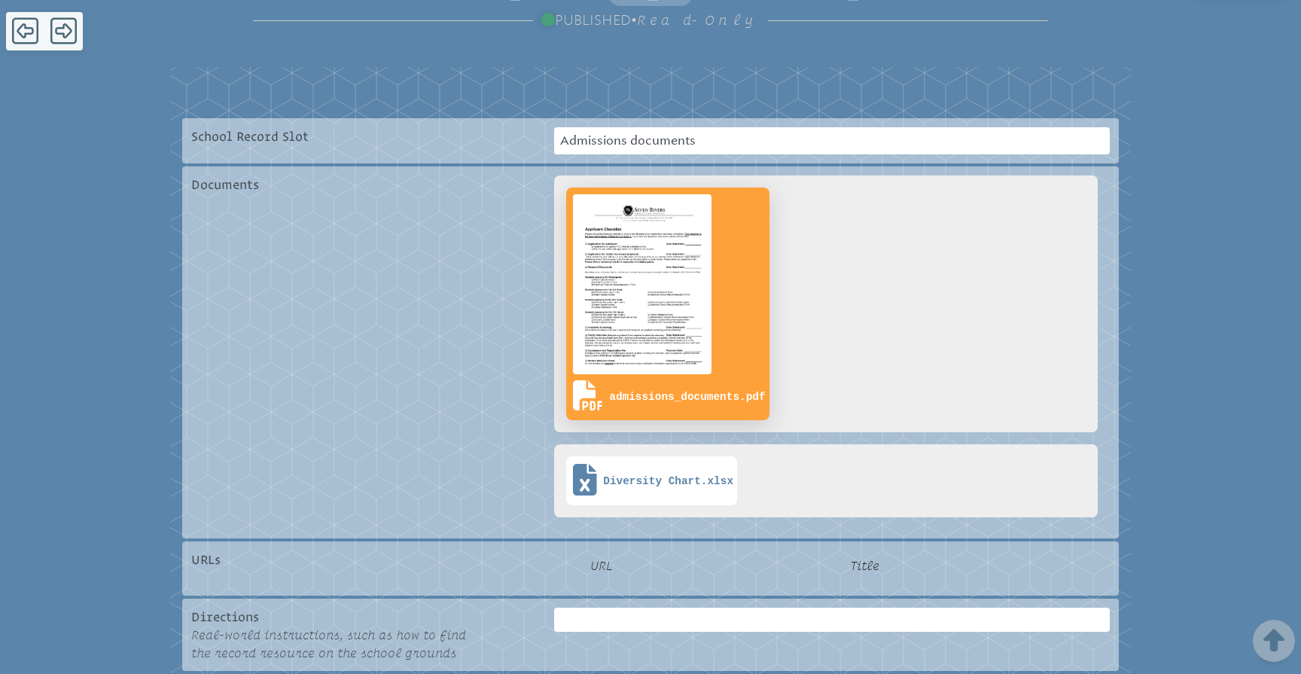
click at [659, 242] on img at bounding box center [642, 284] width 145 height 186
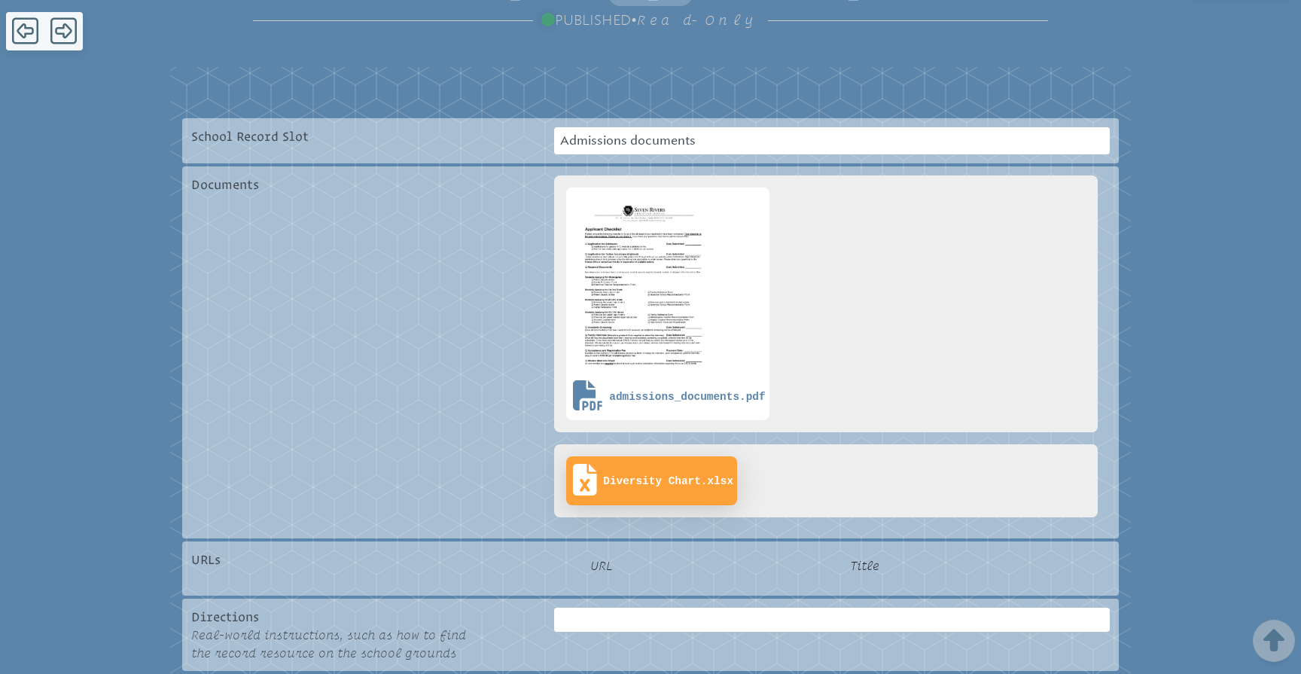
click at [659, 475] on span "Diversity Chart.xlsx" at bounding box center [668, 481] width 130 height 13
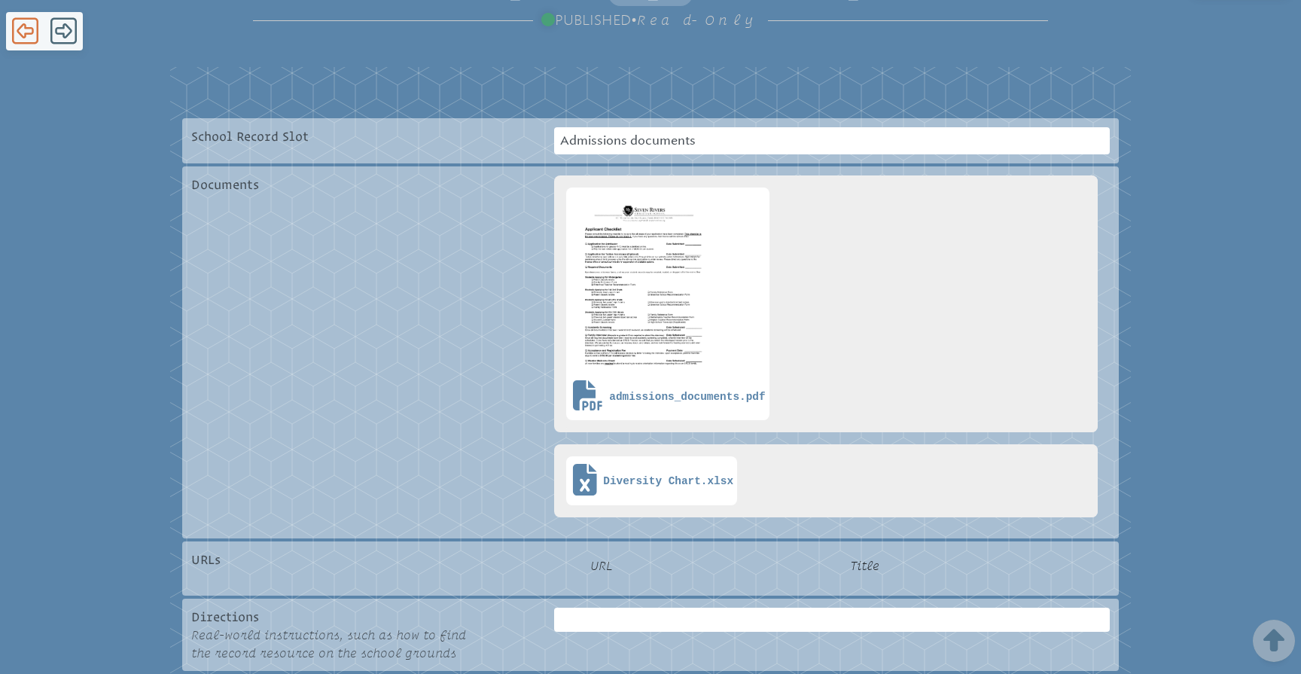
click at [20, 34] on icon at bounding box center [25, 31] width 26 height 26
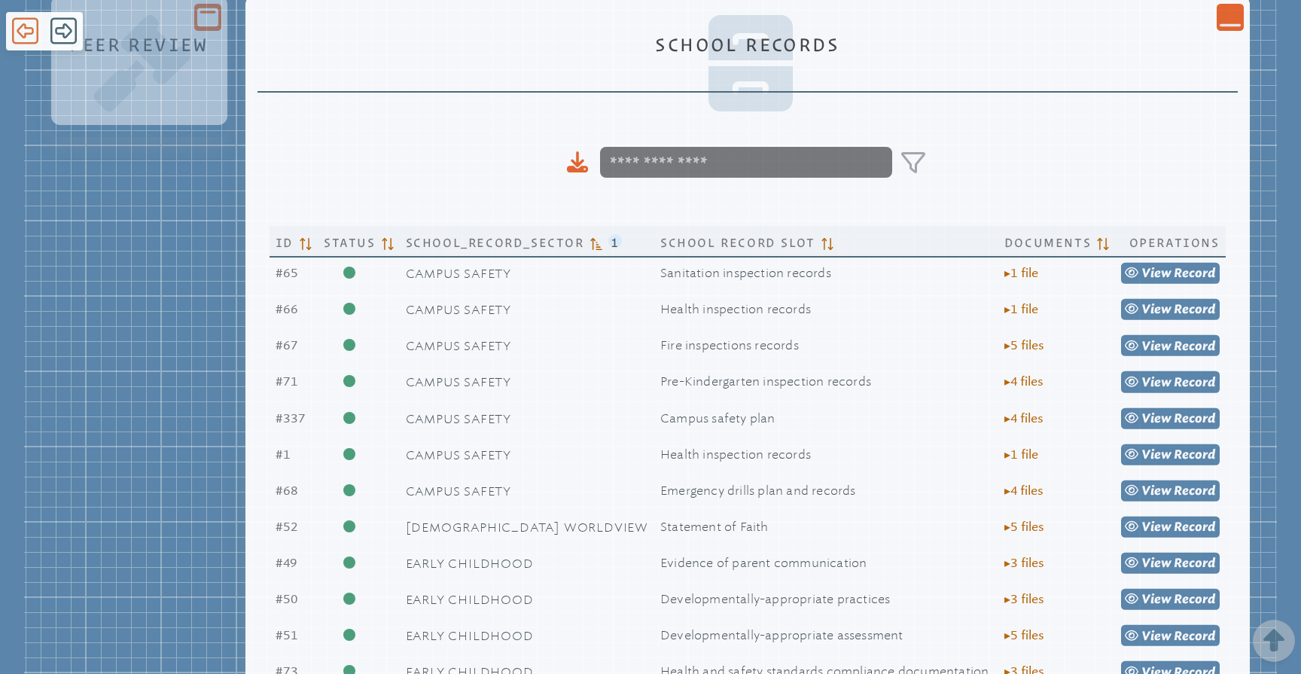
scroll to position [1865, 0]
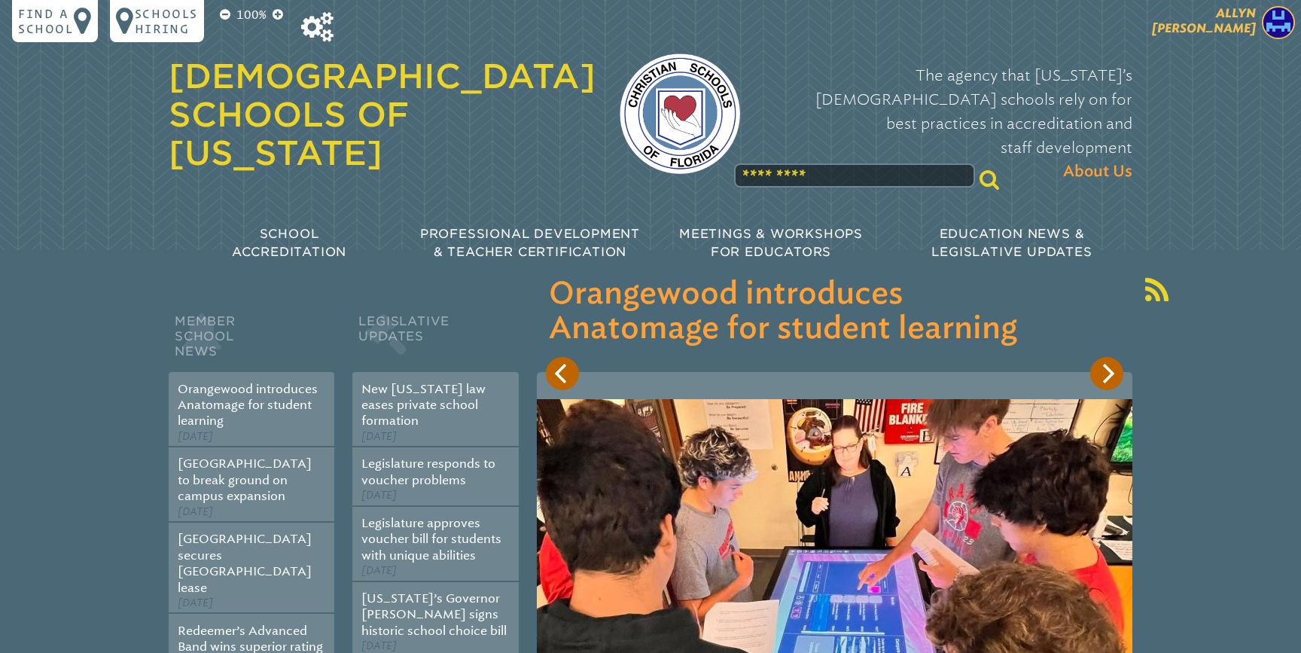
click at [1238, 26] on span "[PERSON_NAME]" at bounding box center [1204, 20] width 104 height 29
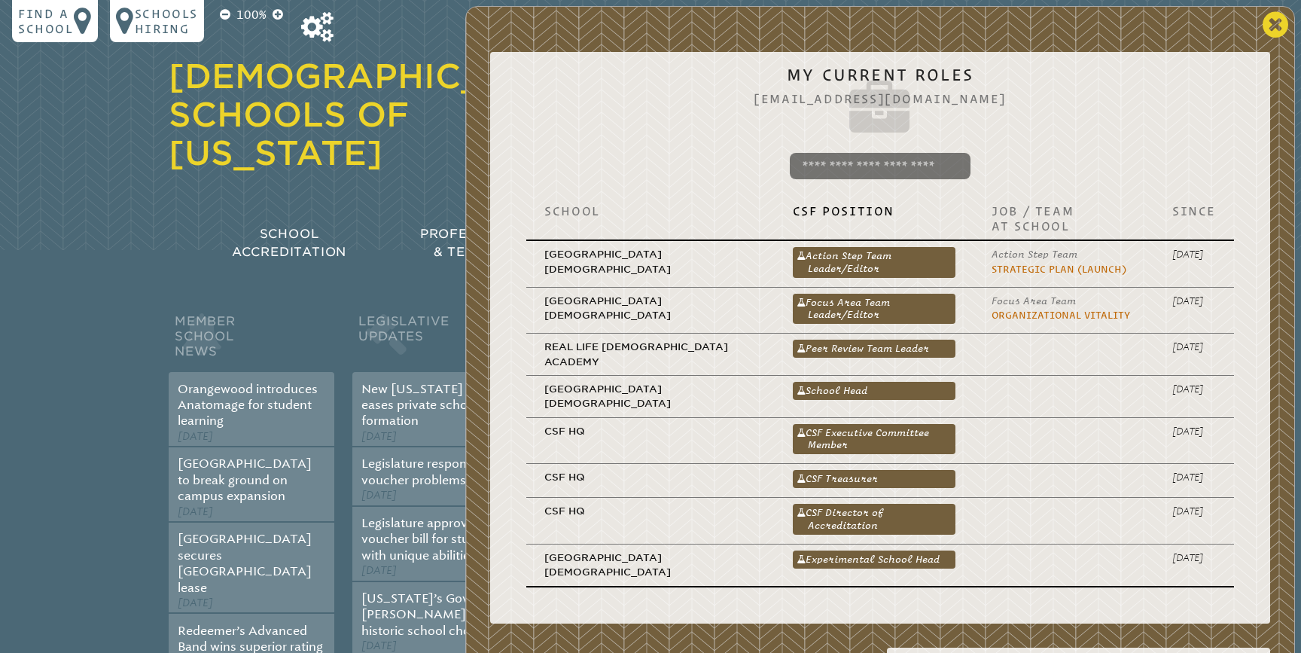
click at [1272, 23] on icon at bounding box center [1275, 25] width 26 height 30
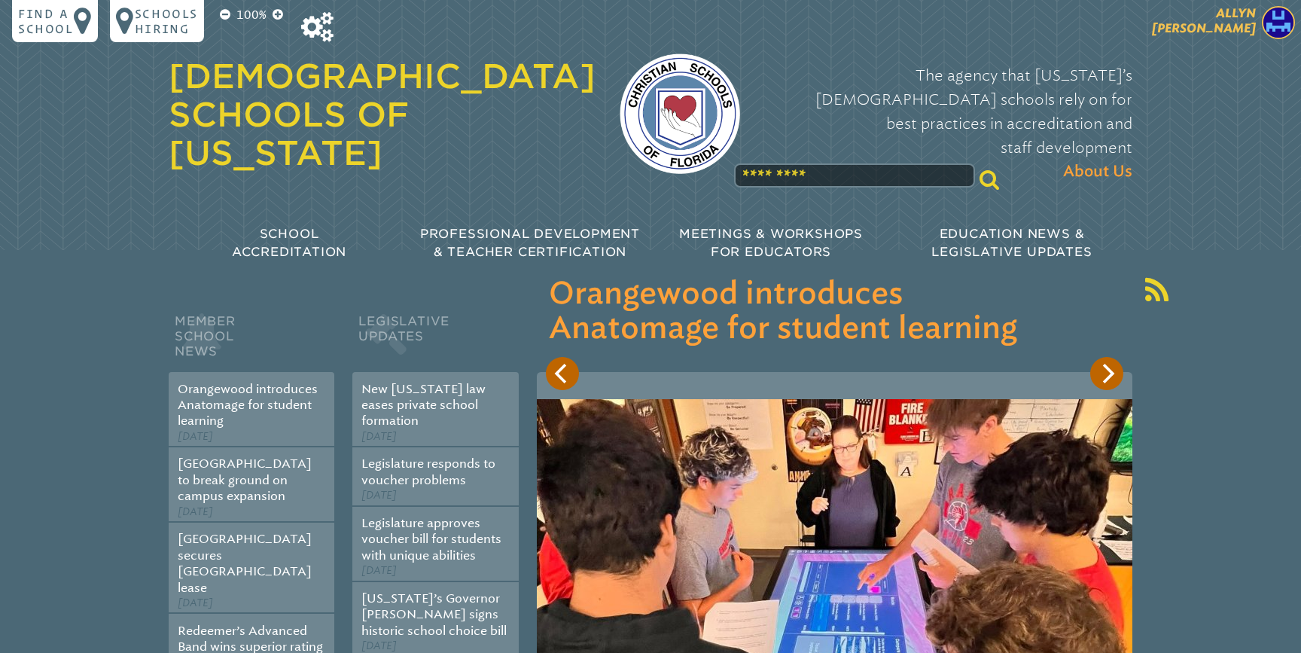
click at [1251, 26] on span "[PERSON_NAME]" at bounding box center [1204, 20] width 104 height 29
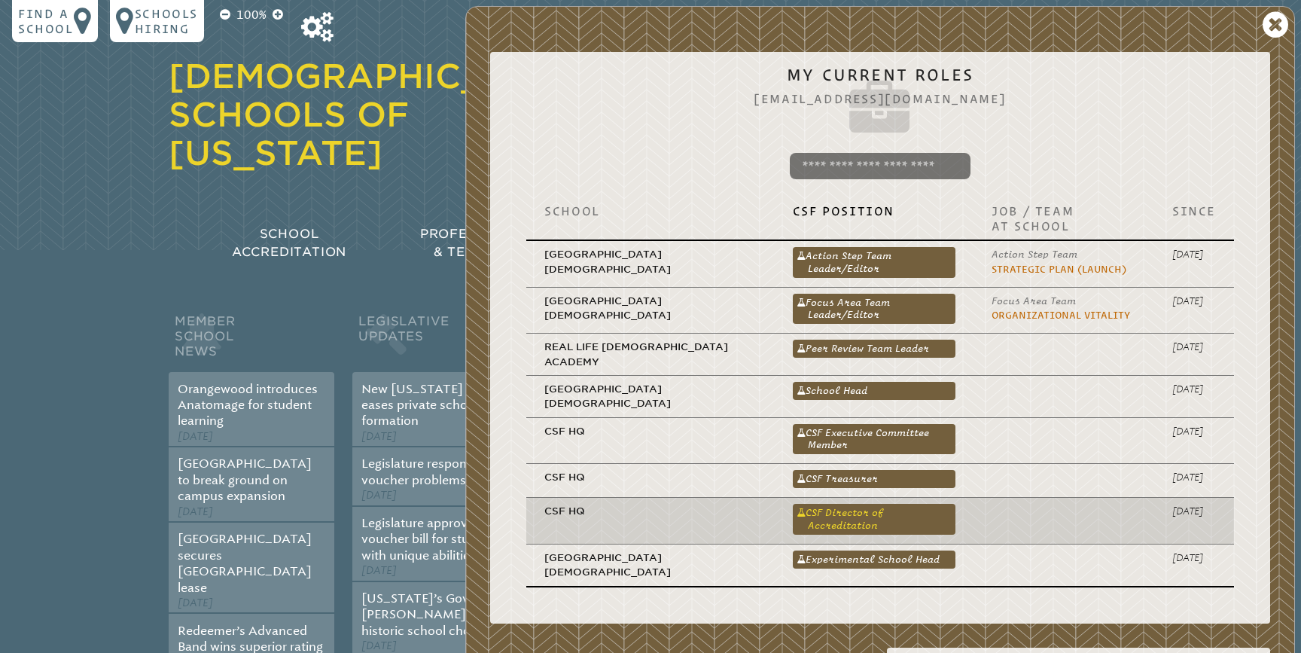
click at [865, 504] on link "CSF Director of Accreditation" at bounding box center [874, 519] width 163 height 30
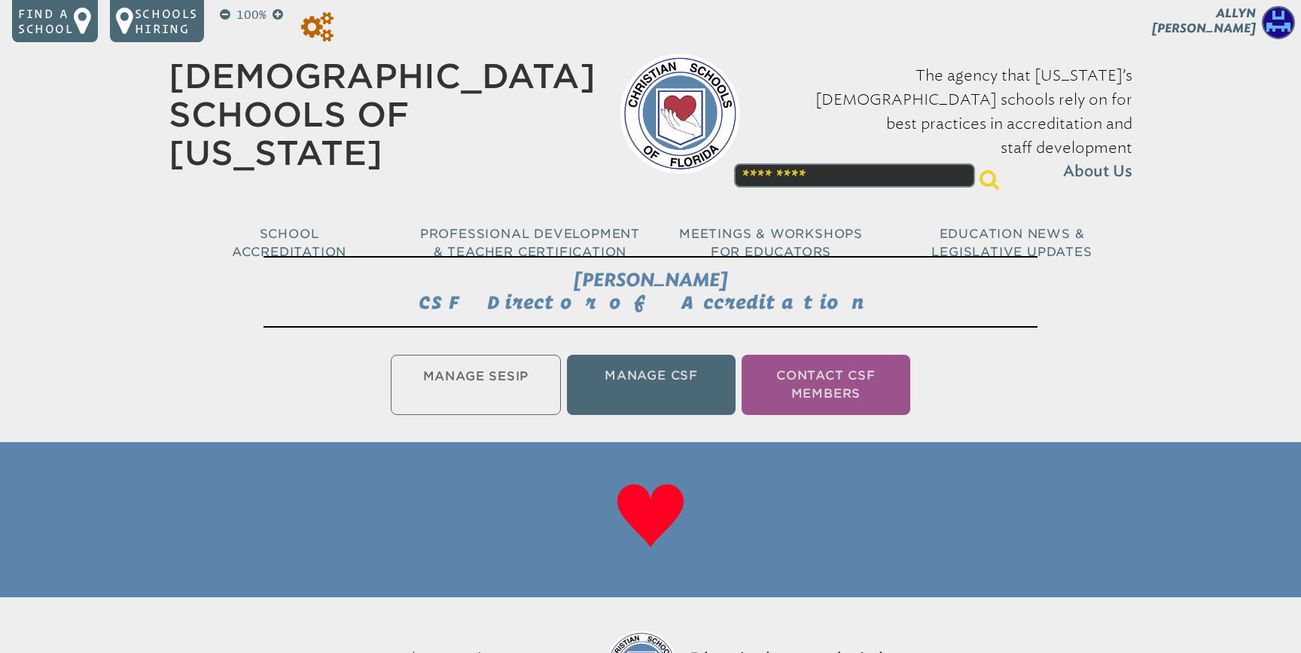
click at [311, 25] on icon at bounding box center [317, 27] width 32 height 30
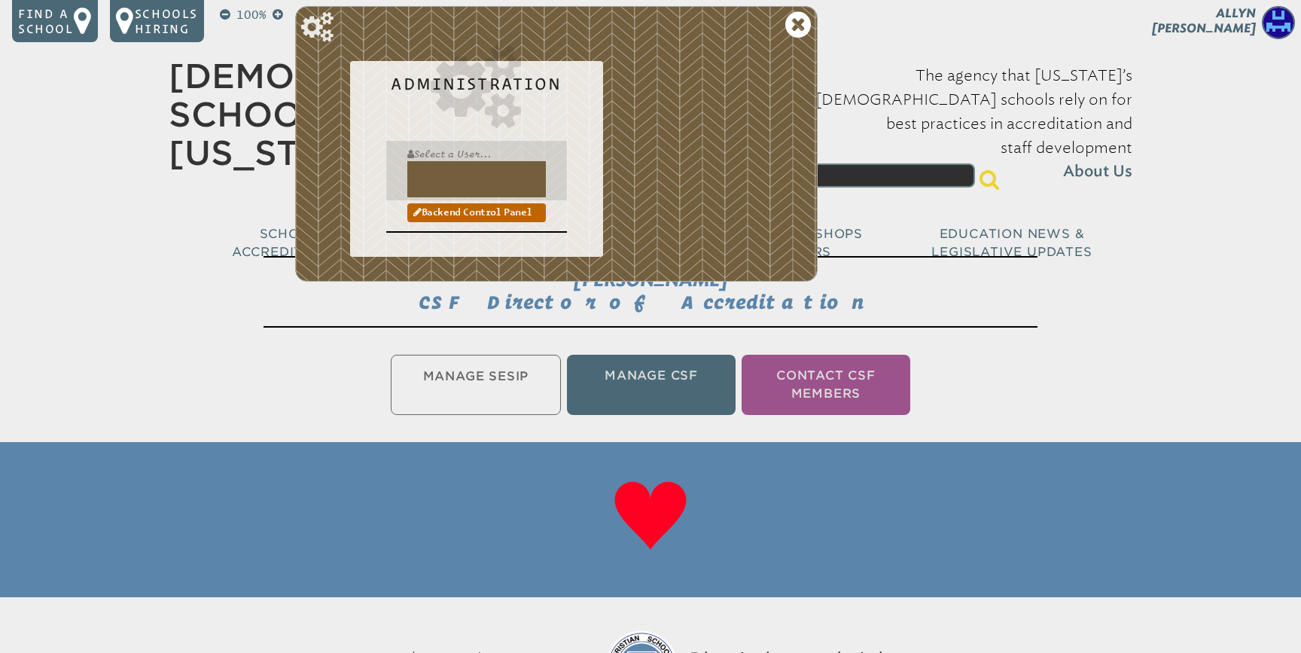
click at [430, 168] on input "text" at bounding box center [476, 179] width 139 height 36
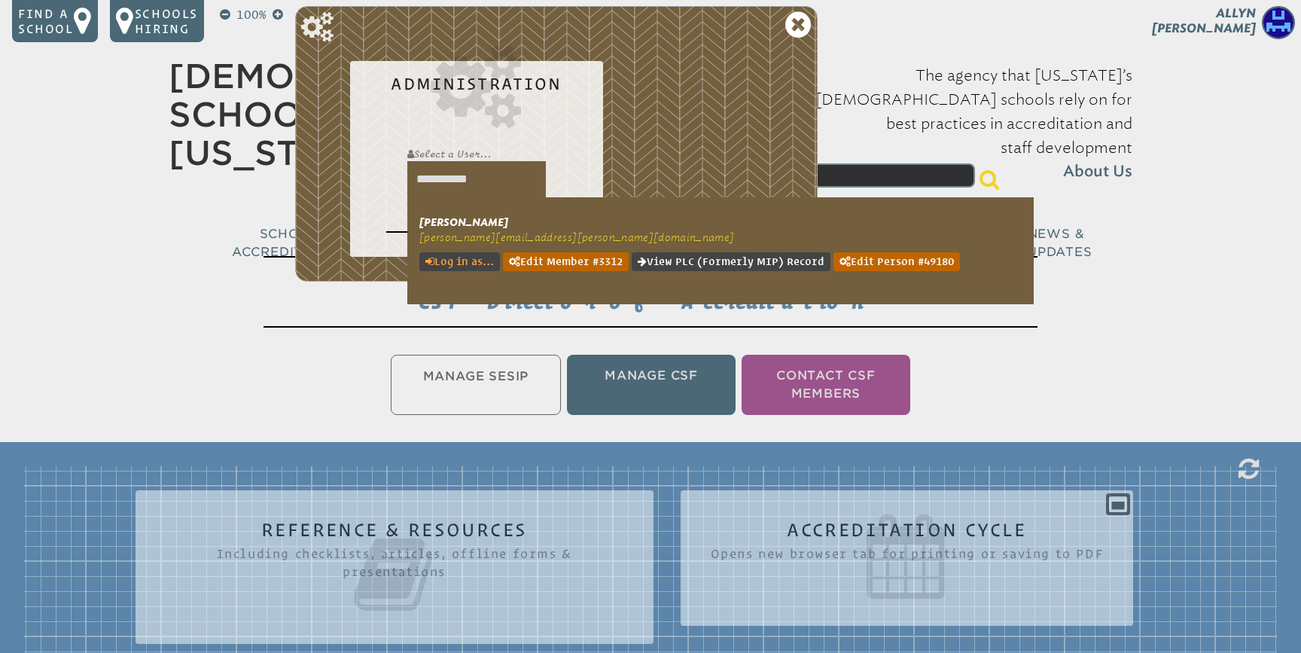
type input "**********"
click at [467, 254] on link "Log in as..." at bounding box center [459, 261] width 81 height 19
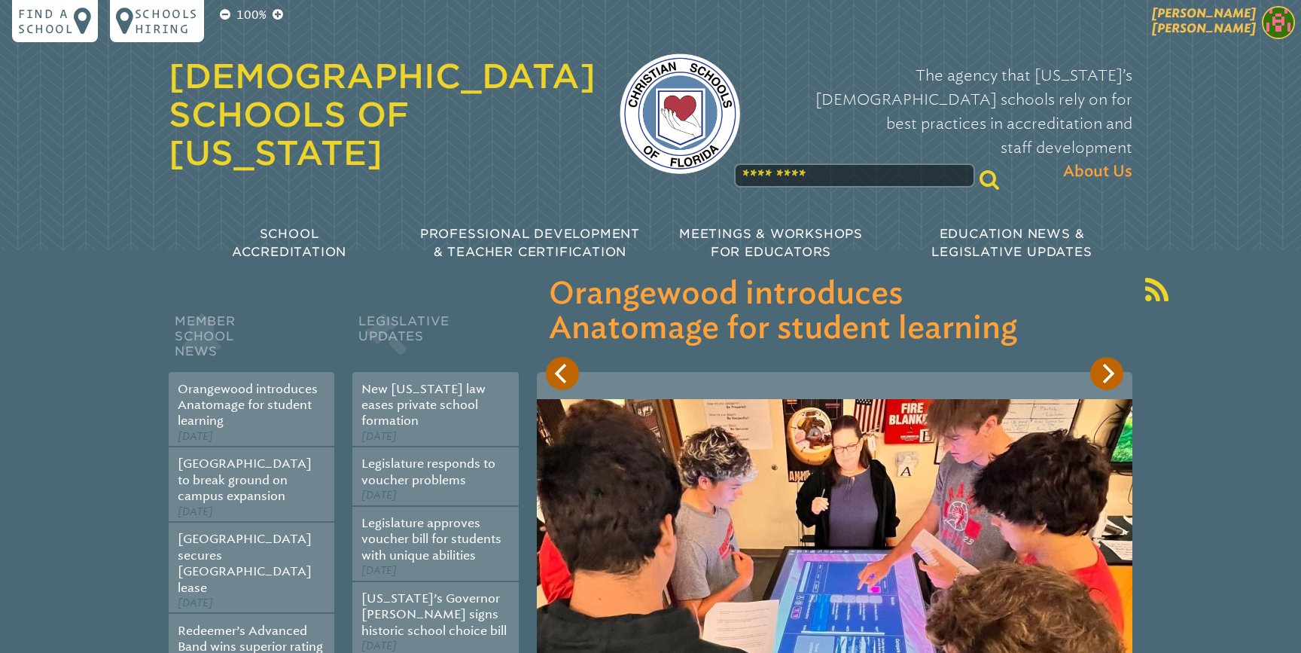
click at [1230, 23] on span "Jamie Cline" at bounding box center [1204, 20] width 104 height 29
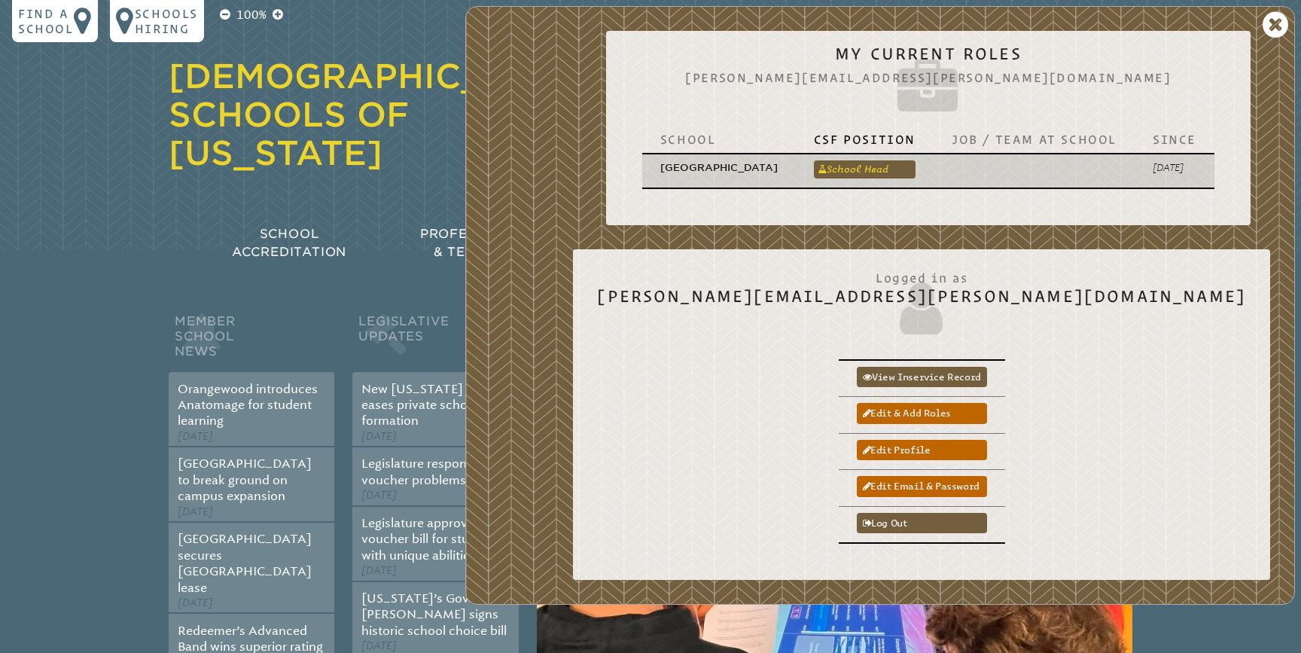
click at [868, 170] on link "School Head" at bounding box center [865, 169] width 102 height 18
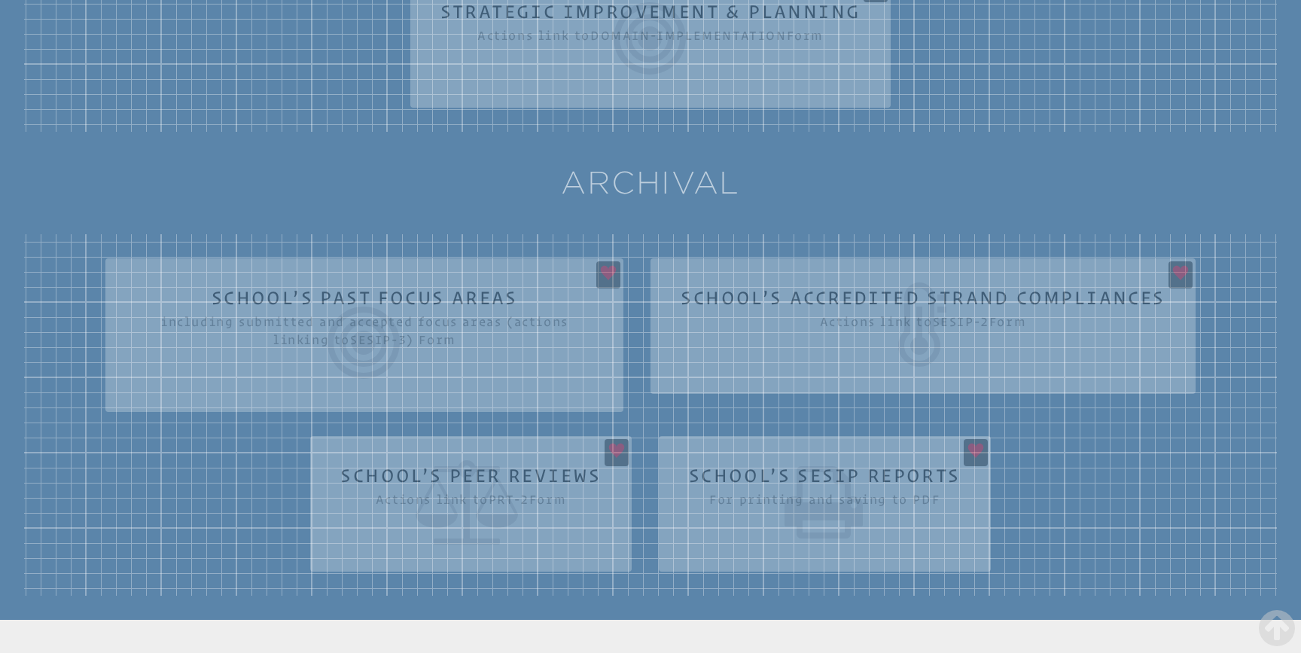
scroll to position [748, 0]
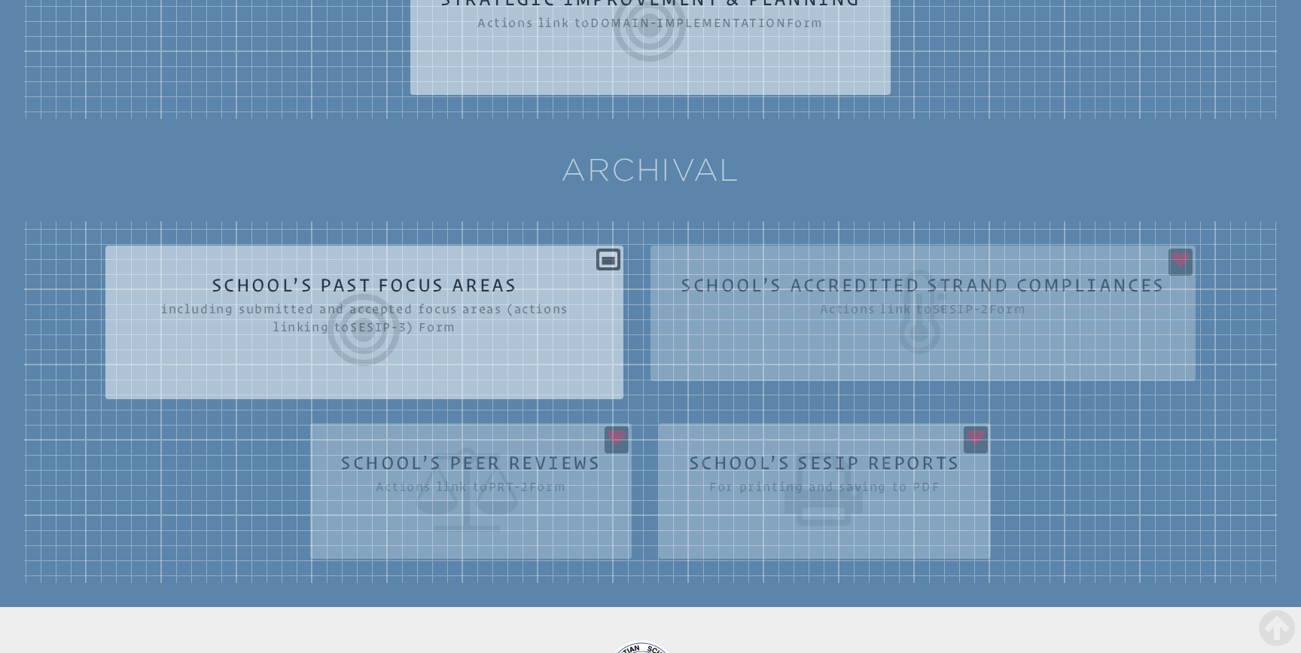
click at [647, 470] on div "sesip-3 School’s Past Focus Areas including submitted and accepted focus areas …" at bounding box center [650, 401] width 1253 height 361
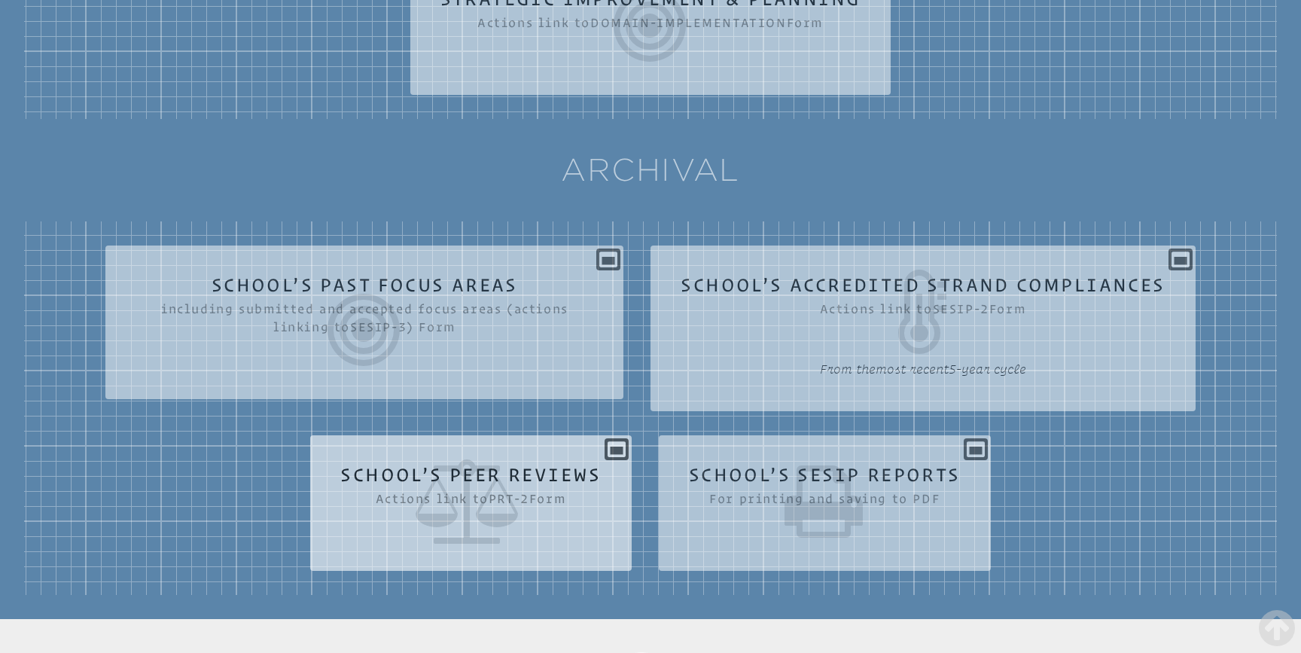
click at [574, 459] on icon at bounding box center [470, 501] width 260 height 84
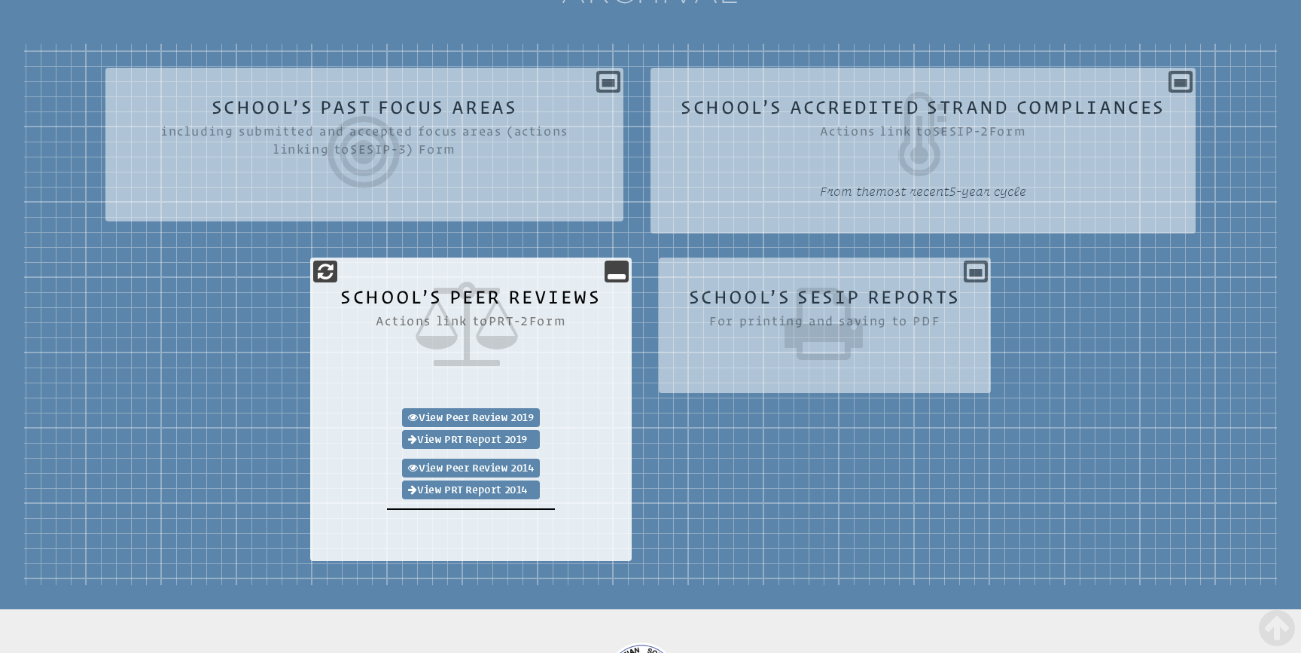
scroll to position [930, 0]
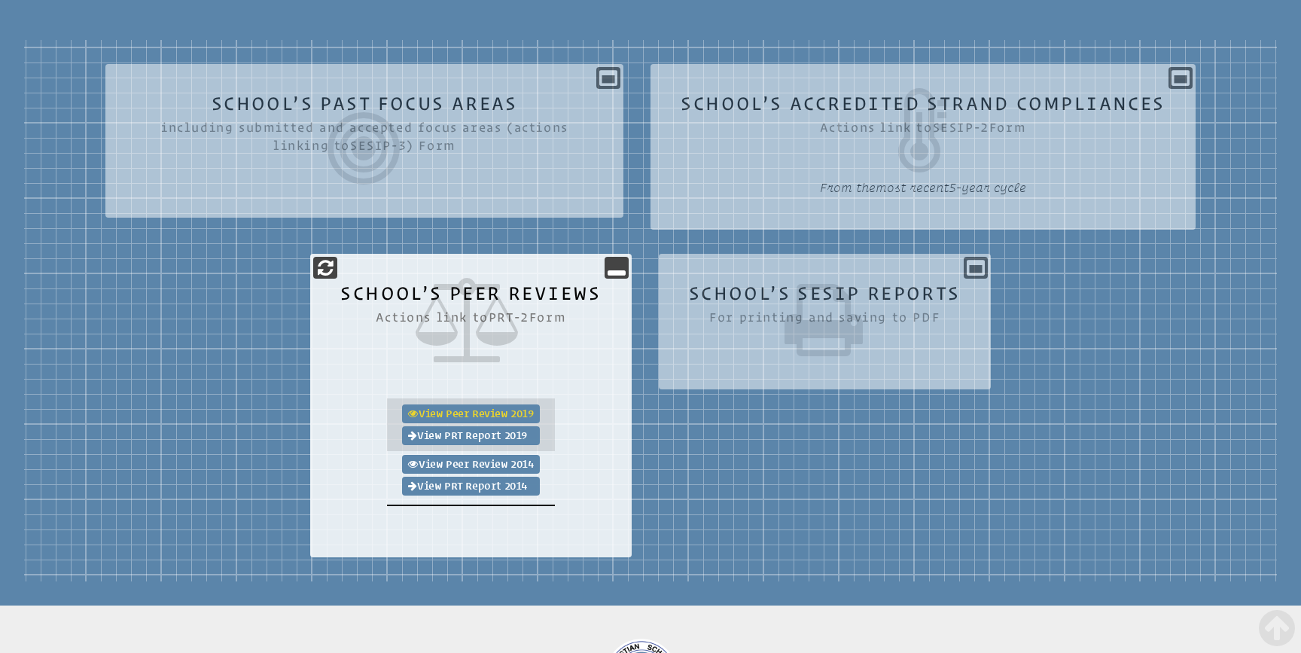
click at [499, 416] on link "View Peer Review 2019" at bounding box center [470, 413] width 137 height 19
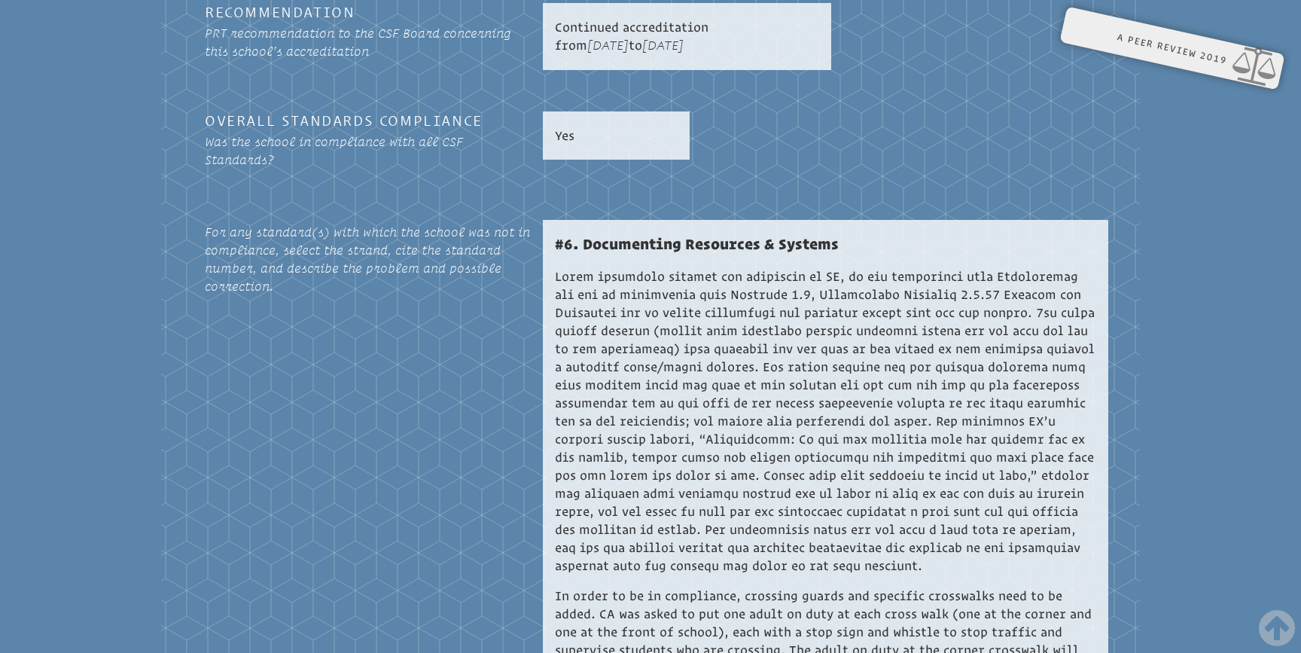
scroll to position [1250, 0]
